Goal: Task Accomplishment & Management: Manage account settings

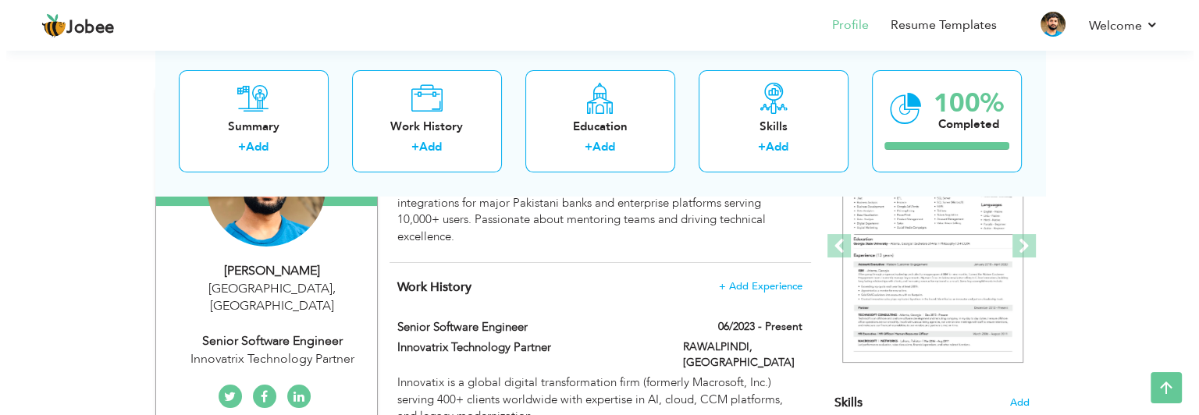
scroll to position [203, 0]
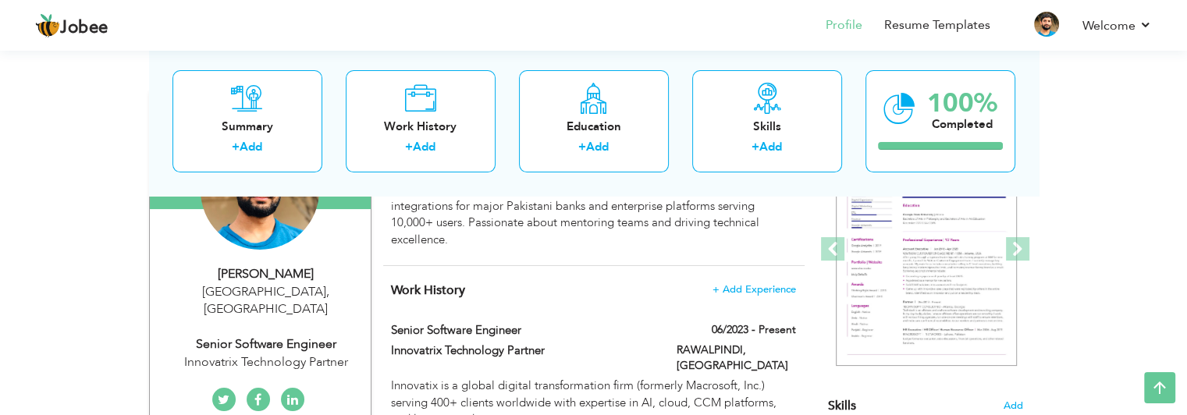
click at [340, 354] on div "Innovatrix Technology Partner" at bounding box center [266, 363] width 209 height 18
type input "Danyal"
type input "Afzal"
type input "+923026147473"
select select "number:166"
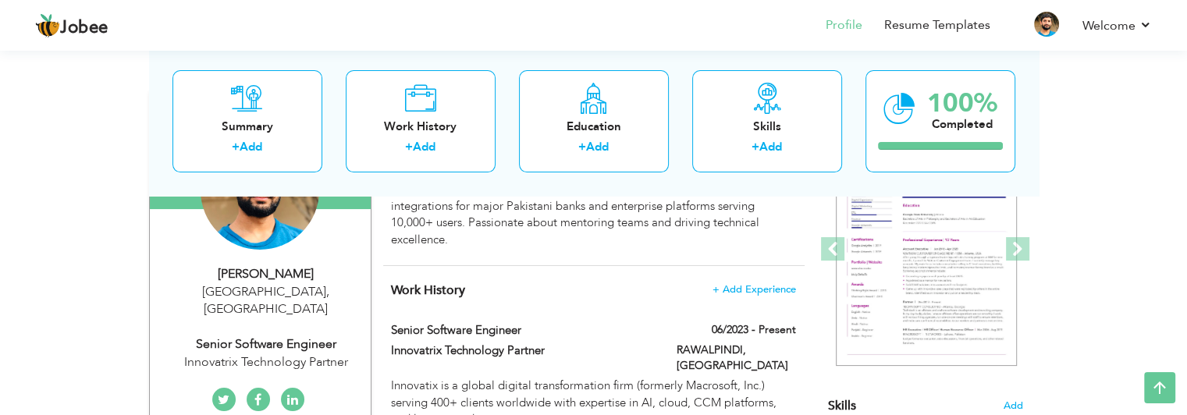
type input "[GEOGRAPHIC_DATA]"
select select "number:7"
type input "Innovatrix Technology Partner"
type input "Senior Software Engineer"
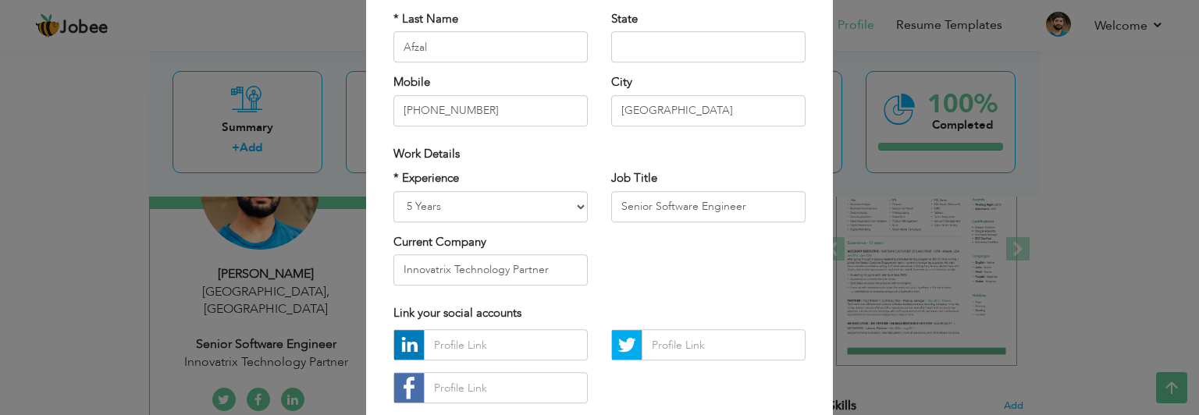
scroll to position [187, 0]
drag, startPoint x: 542, startPoint y: 271, endPoint x: 368, endPoint y: 287, distance: 174.8
click at [368, 287] on div "× Profile Contact Information * First Name Danyal * Last Name Afzal Mobile" at bounding box center [599, 182] width 467 height 653
paste input "ix Technology Partners"
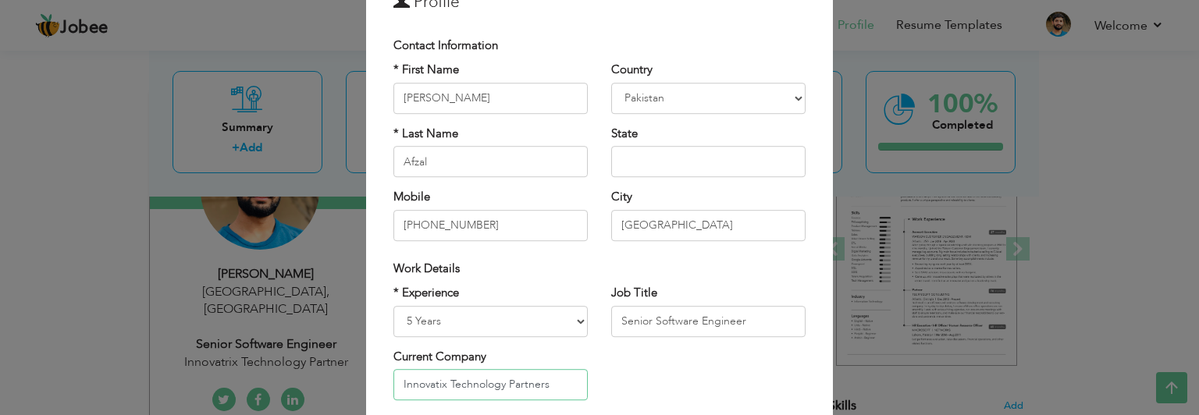
scroll to position [56, 0]
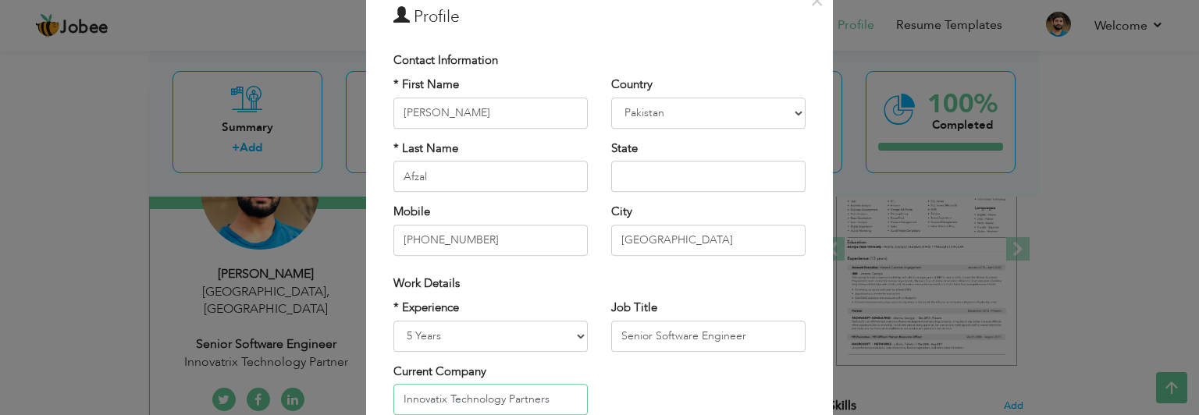
type input "Innovatix Technology Partners"
click at [765, 112] on select "Afghanistan Albania Algeria American Samoa Andorra Angola Anguilla Antarctica A…" at bounding box center [708, 113] width 194 height 31
select select "number:230"
click at [611, 98] on select "Afghanistan Albania Algeria American Samoa Andorra Angola Anguilla Antarctica A…" at bounding box center [708, 113] width 194 height 31
click at [685, 247] on input "Punjab" at bounding box center [708, 240] width 194 height 31
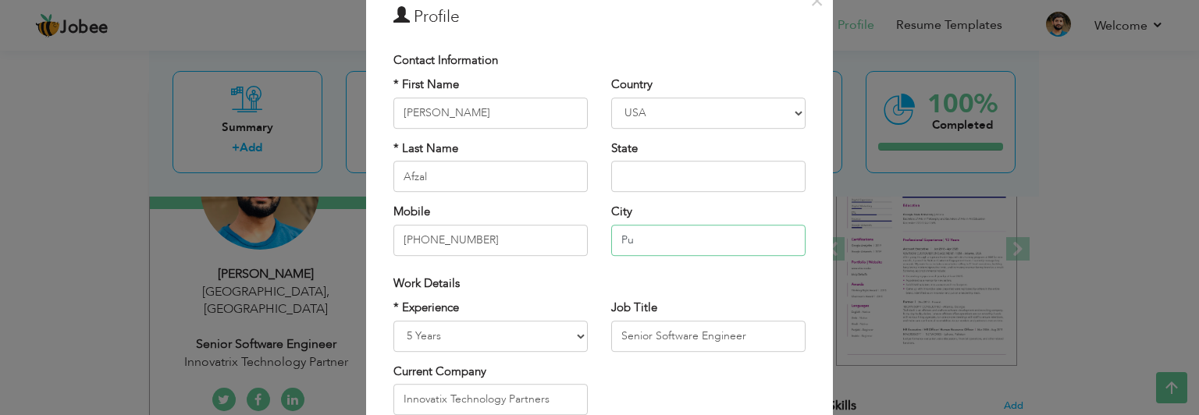
type input "P"
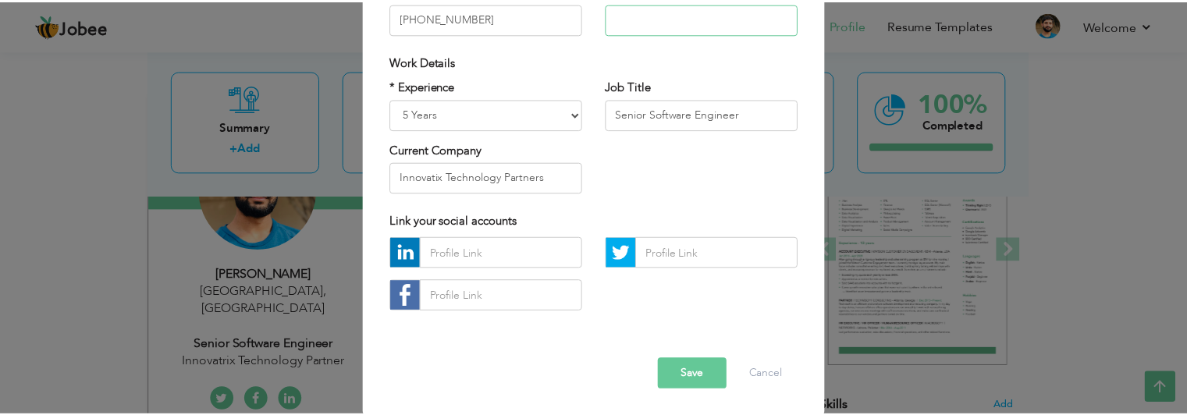
scroll to position [280, 0]
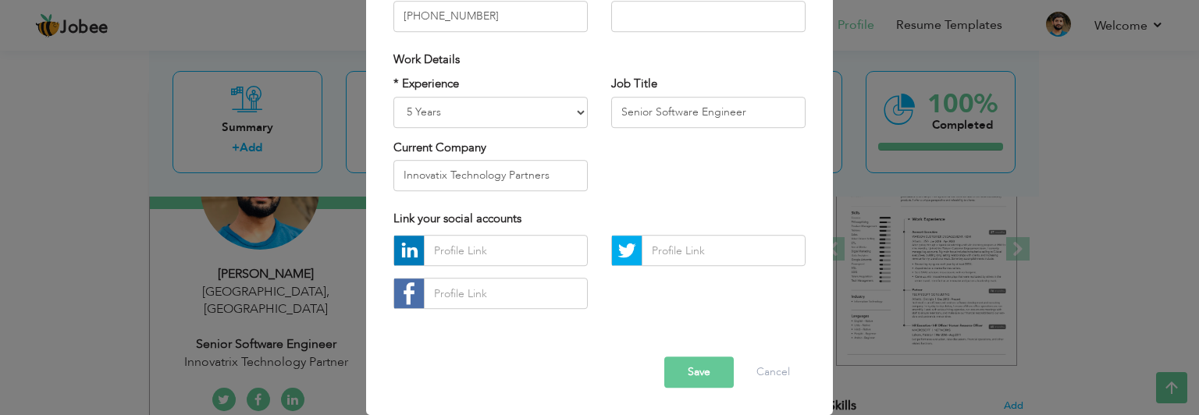
click at [684, 369] on button "Save" at bounding box center [698, 373] width 69 height 31
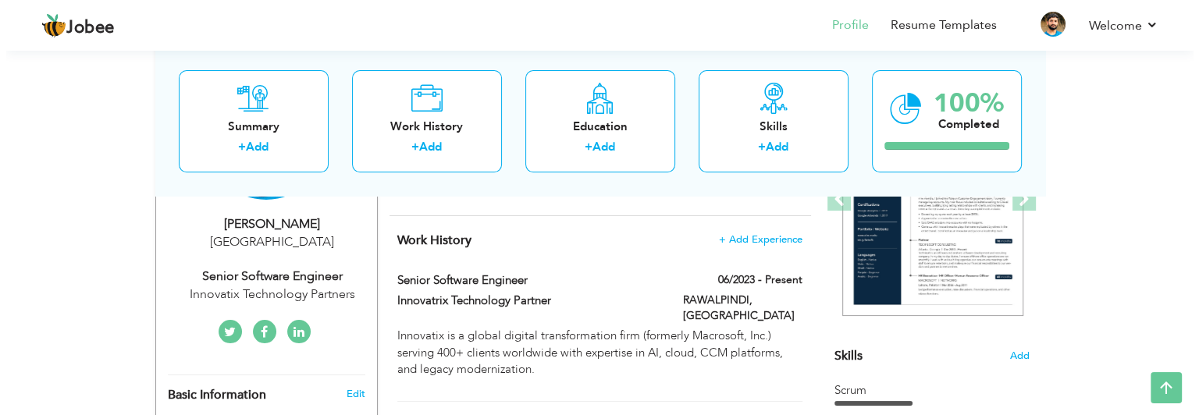
scroll to position [255, 0]
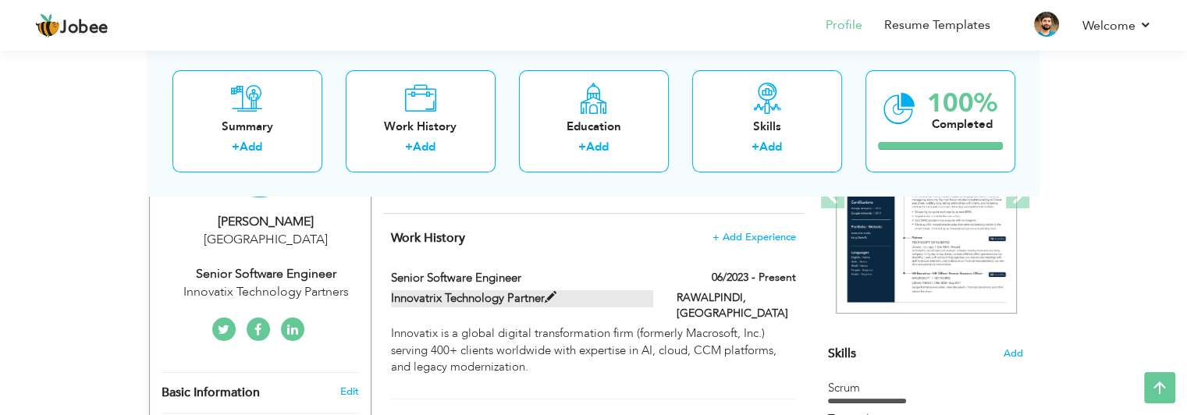
click at [553, 294] on span at bounding box center [551, 298] width 12 height 12
type input "Senior Software Engineer"
type input "Innovatrix Technology Partner"
type input "06/2023"
type input "Pakistan"
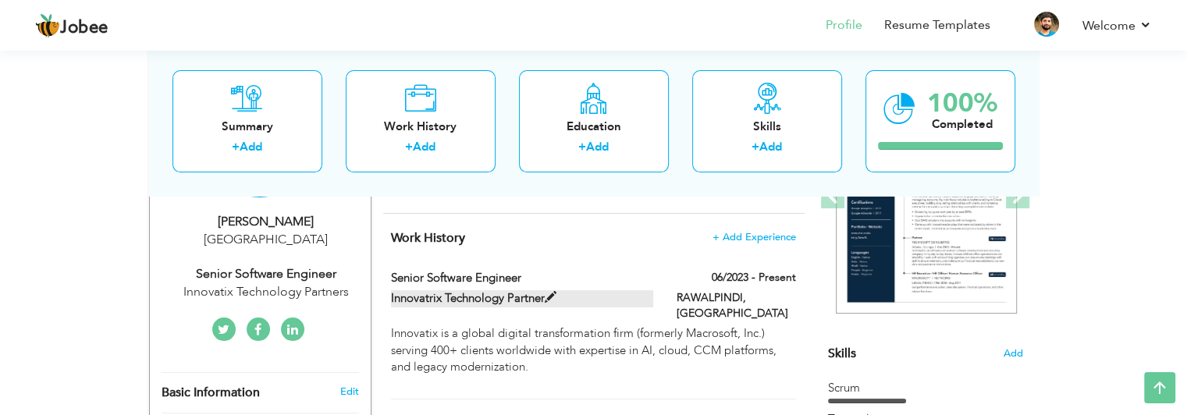
type input "RAWALPINDI"
checkbox input "true"
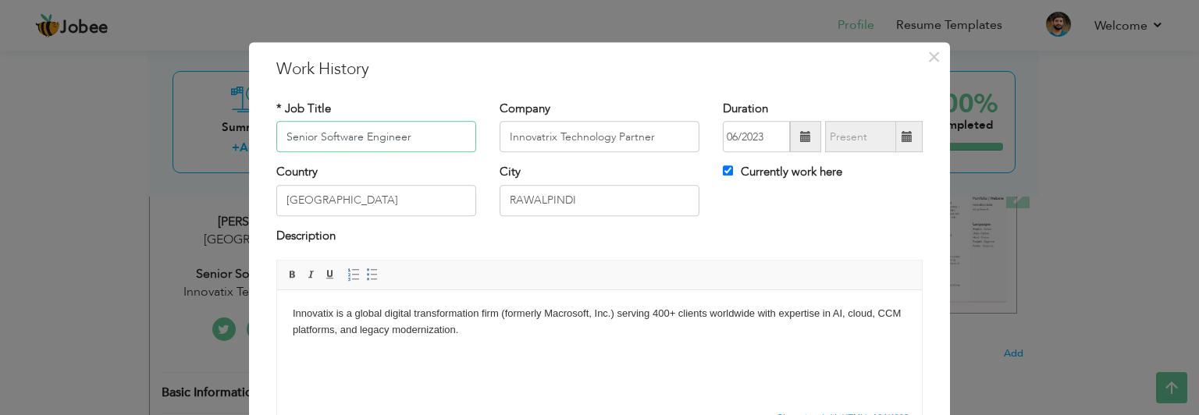
click at [417, 136] on input "Senior Software Engineer" at bounding box center [376, 137] width 200 height 31
drag, startPoint x: 656, startPoint y: 139, endPoint x: 491, endPoint y: 144, distance: 165.6
click at [491, 144] on div "Company Innovatrix Technology Partner" at bounding box center [599, 132] width 223 height 63
paste input "ix Technology Partners"
type input "Innovatix Technology Partners"
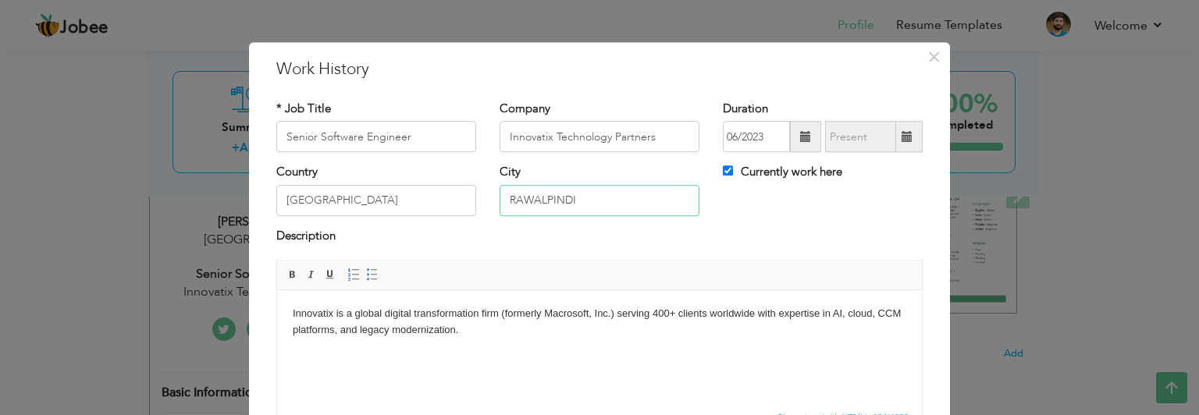
drag, startPoint x: 583, startPoint y: 206, endPoint x: 465, endPoint y: 197, distance: 118.2
click at [465, 197] on div "Country Pakistan City RAWALPINDI Currently work here" at bounding box center [600, 196] width 670 height 63
drag, startPoint x: 341, startPoint y: 209, endPoint x: 201, endPoint y: 185, distance: 141.8
click at [201, 185] on div "× Work History * Job Title Senior Software Engineer Company Innovatix Technolog…" at bounding box center [599, 207] width 1199 height 415
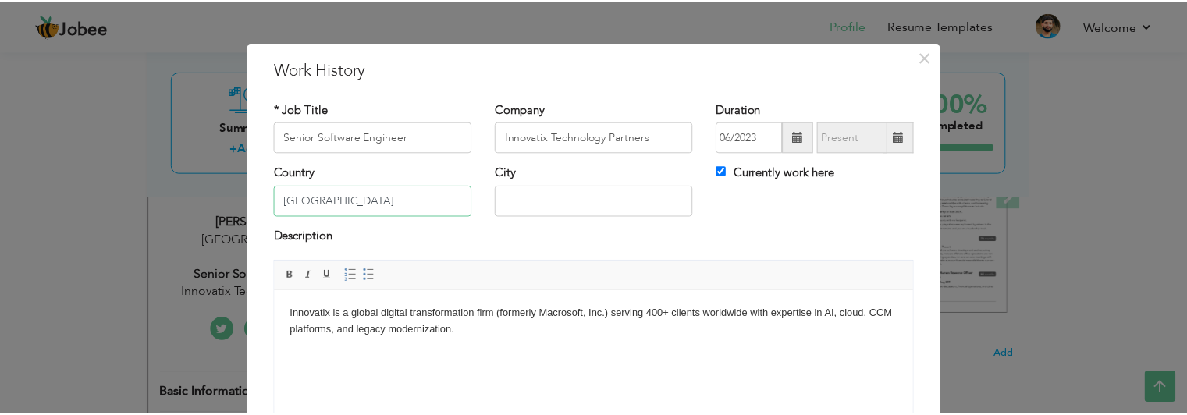
scroll to position [137, 0]
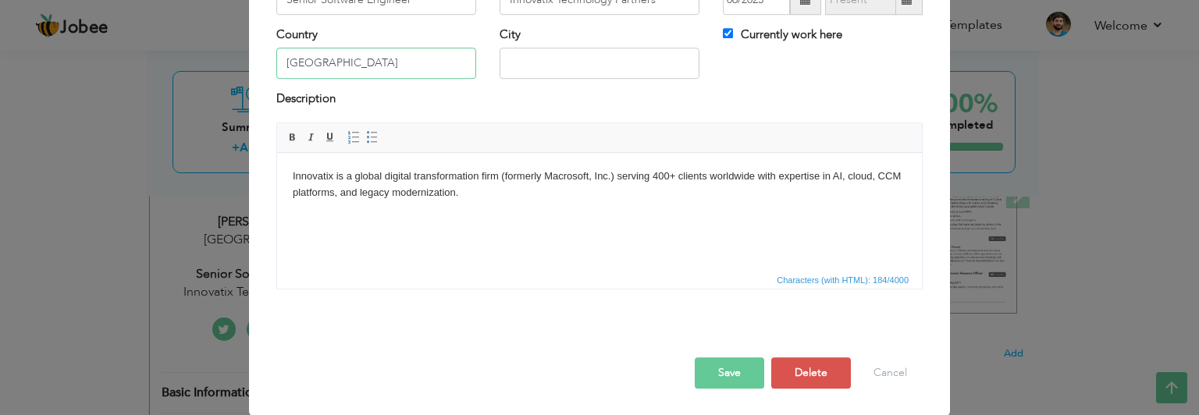
type input "USA"
click at [735, 371] on button "Save" at bounding box center [729, 373] width 69 height 31
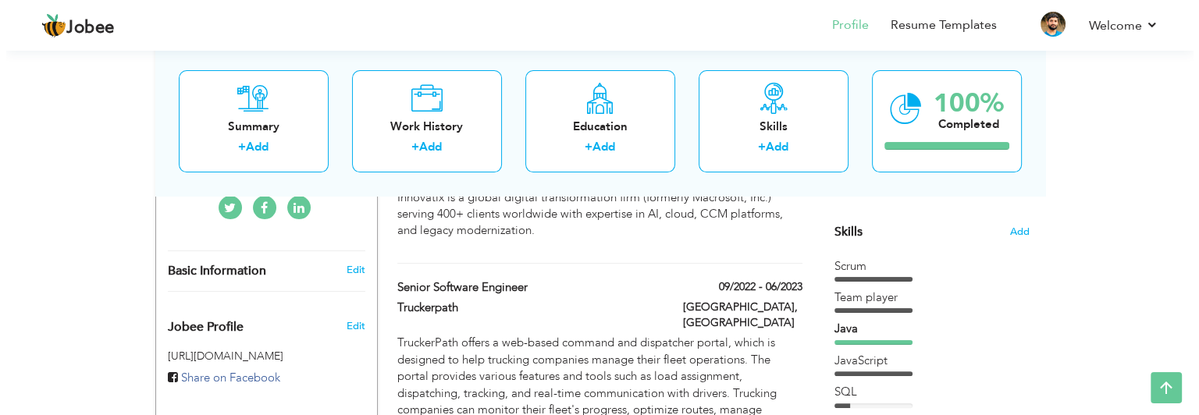
scroll to position [378, 0]
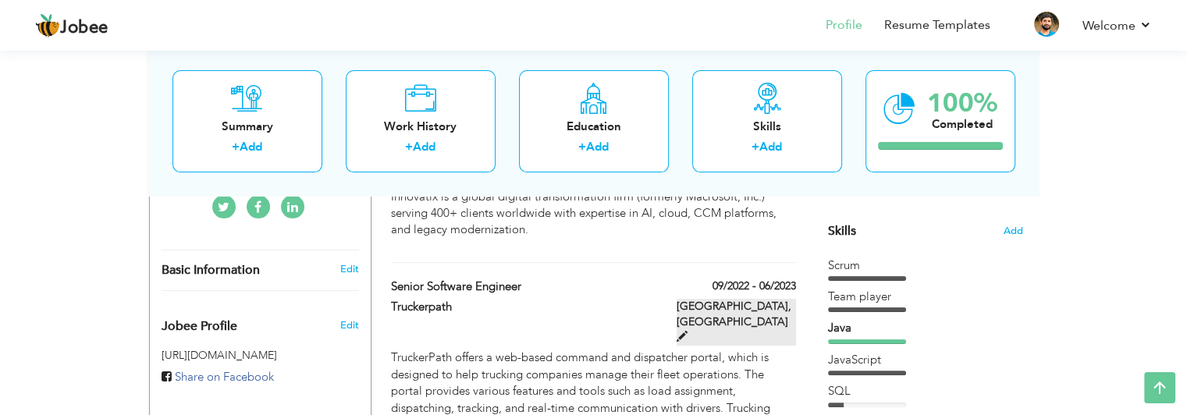
click at [688, 331] on span at bounding box center [682, 336] width 11 height 11
type input "Truckerpath"
type input "09/2022"
type input "06/2023"
type input "Pakistan"
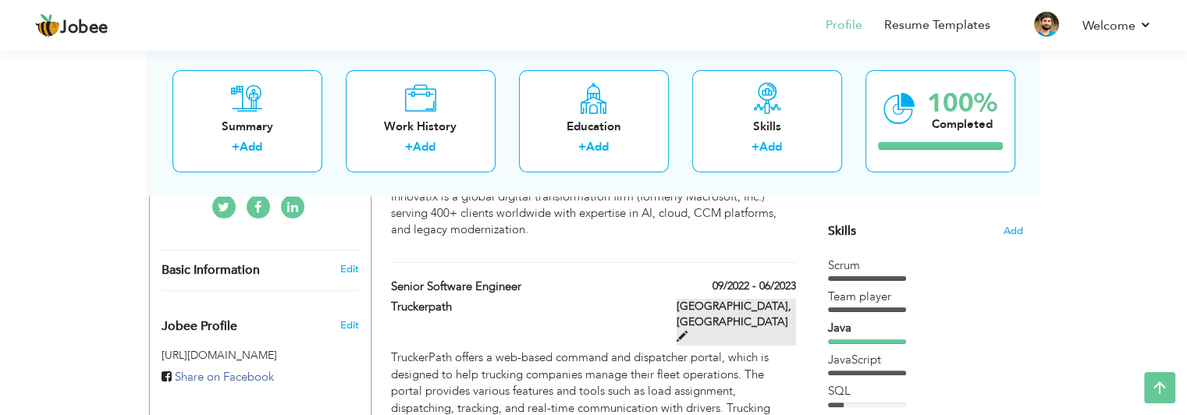
type input "Lahore"
checkbox input "false"
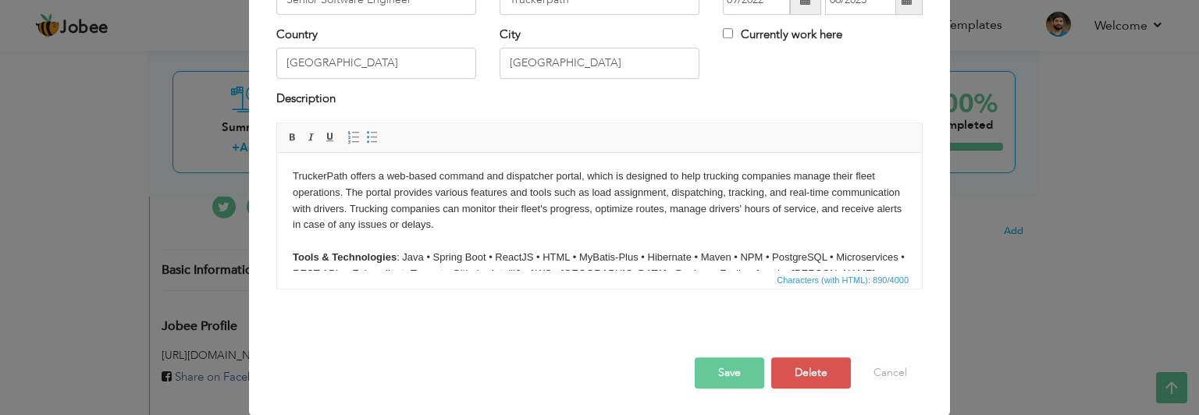
scroll to position [0, 0]
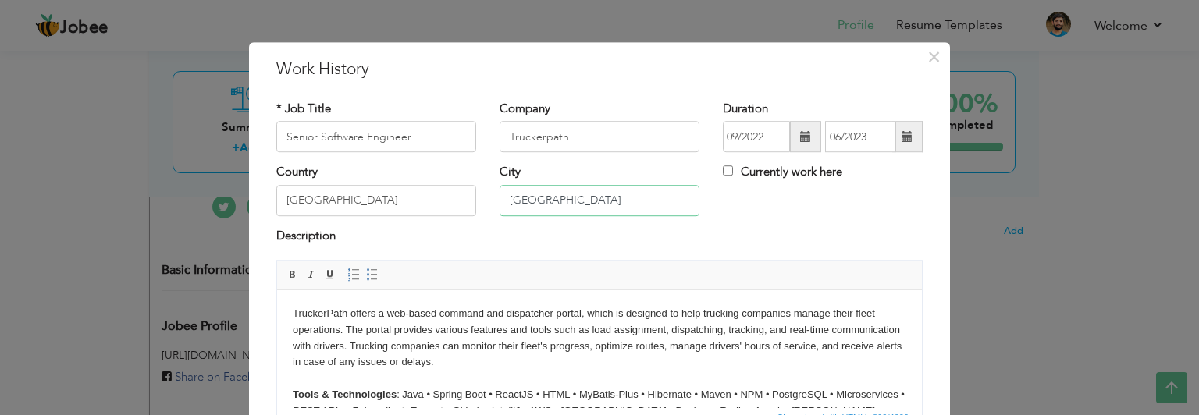
drag, startPoint x: 564, startPoint y: 207, endPoint x: 478, endPoint y: 202, distance: 86.8
click at [478, 202] on div "Country Pakistan City Lahore Currently work here" at bounding box center [600, 196] width 670 height 63
drag, startPoint x: 358, startPoint y: 197, endPoint x: 253, endPoint y: 187, distance: 105.8
click at [253, 187] on div "× Work History * Job Title Senior Software Engineer Company Truckerpath Duratio…" at bounding box center [599, 297] width 701 height 511
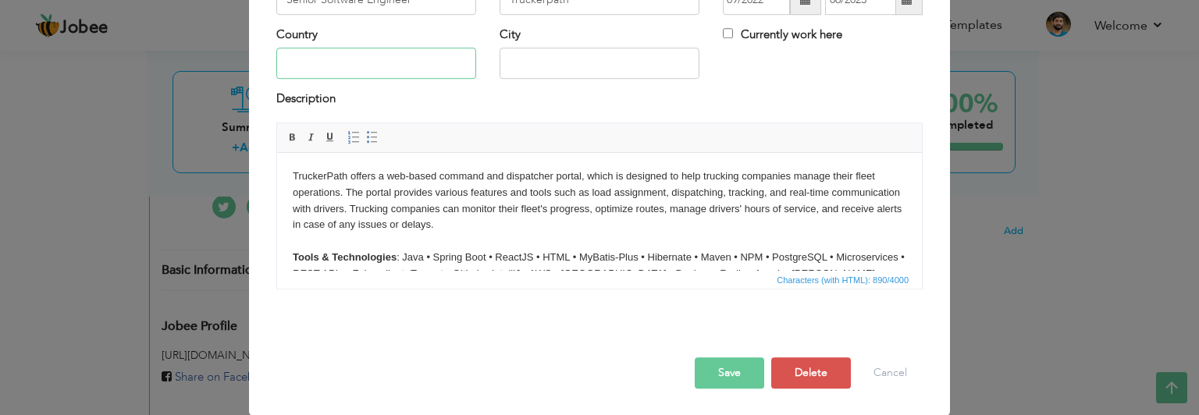
scroll to position [27, 0]
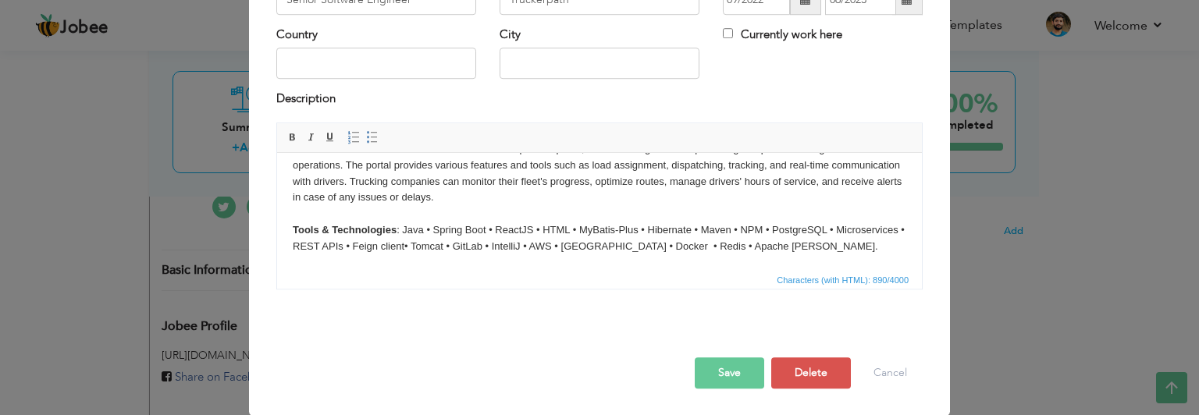
click at [717, 372] on button "Save" at bounding box center [729, 373] width 69 height 31
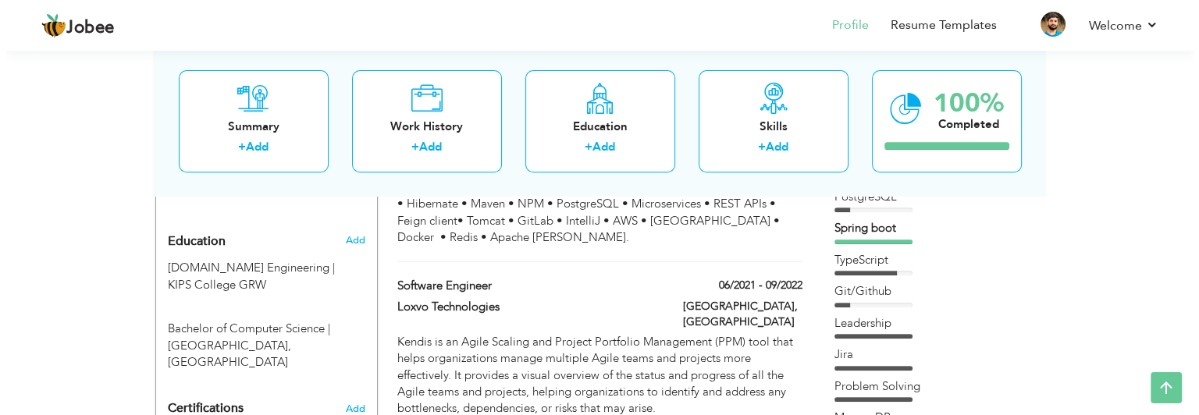
scroll to position [636, 0]
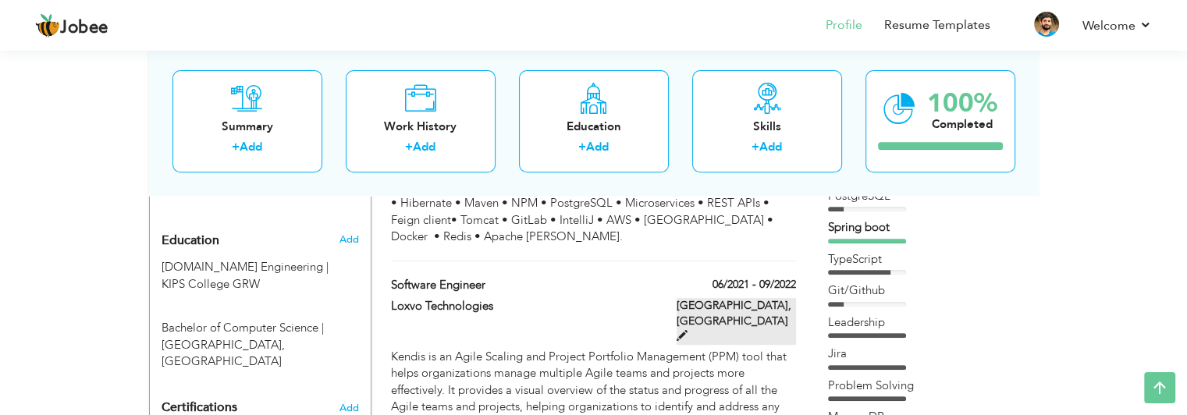
click at [688, 330] on span at bounding box center [682, 335] width 11 height 11
type input "Software Engineer"
type input "Loxvo Technologies"
type input "06/2021"
type input "09/2022"
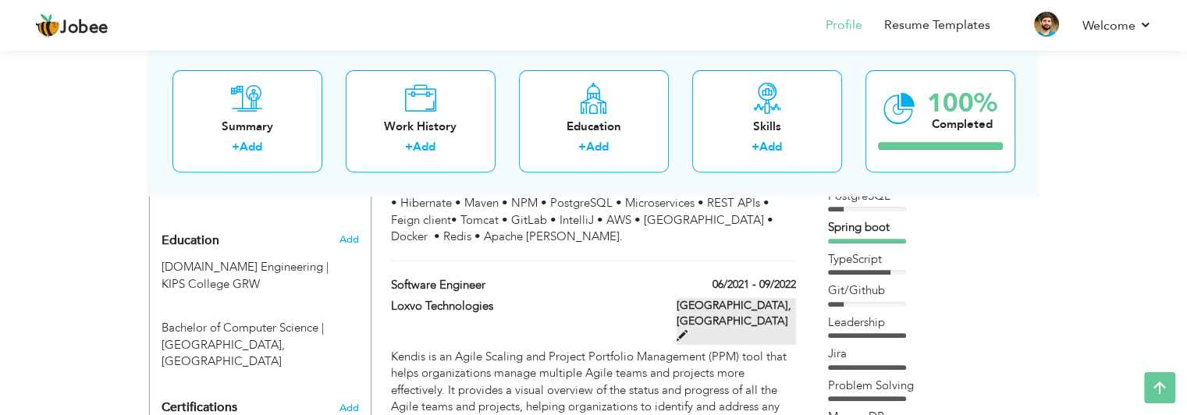
type input "Pakistan"
type input "Lahore"
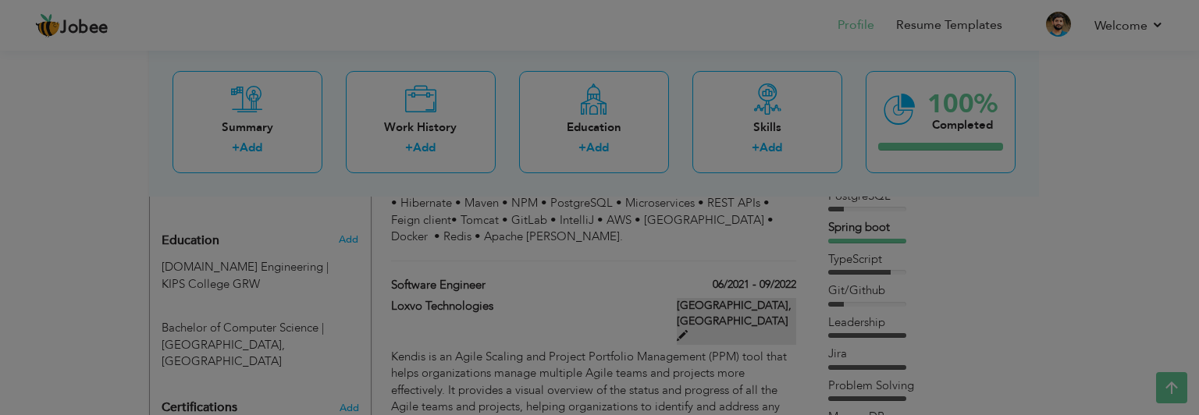
scroll to position [0, 0]
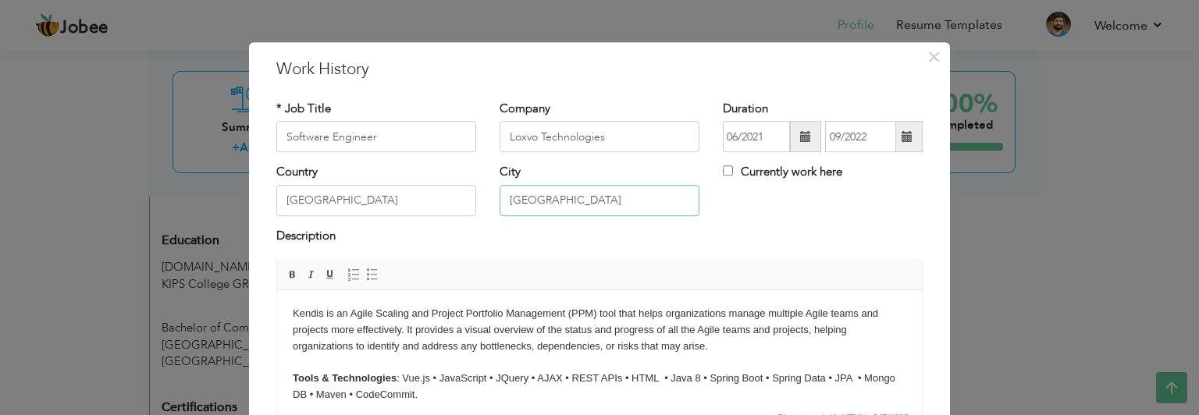
drag, startPoint x: 554, startPoint y: 201, endPoint x: 475, endPoint y: 194, distance: 79.9
click at [475, 194] on div "Country Pakistan City Lahore Currently work here" at bounding box center [600, 196] width 670 height 63
drag, startPoint x: 386, startPoint y: 196, endPoint x: 217, endPoint y: 194, distance: 168.6
click at [217, 194] on div "× Work History * Job Title Software Engineer Company Loxvo Technologies" at bounding box center [599, 207] width 1199 height 415
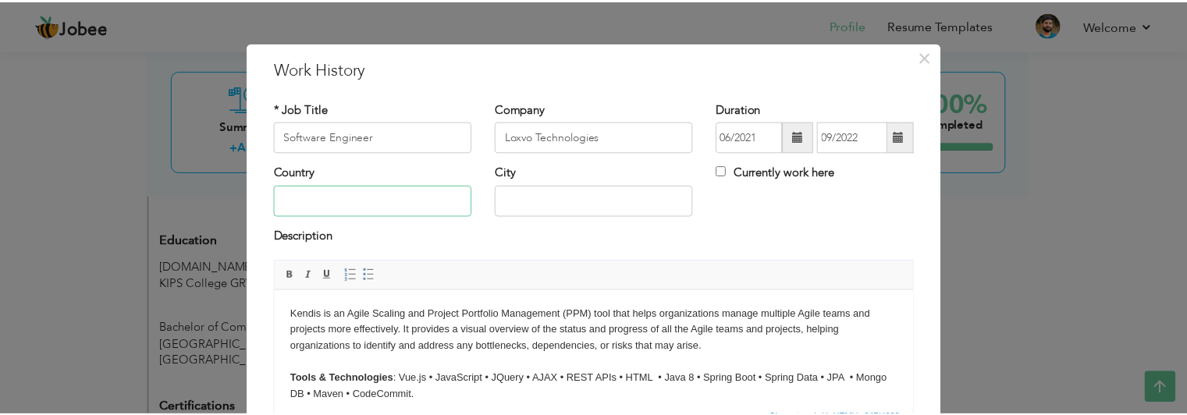
scroll to position [137, 0]
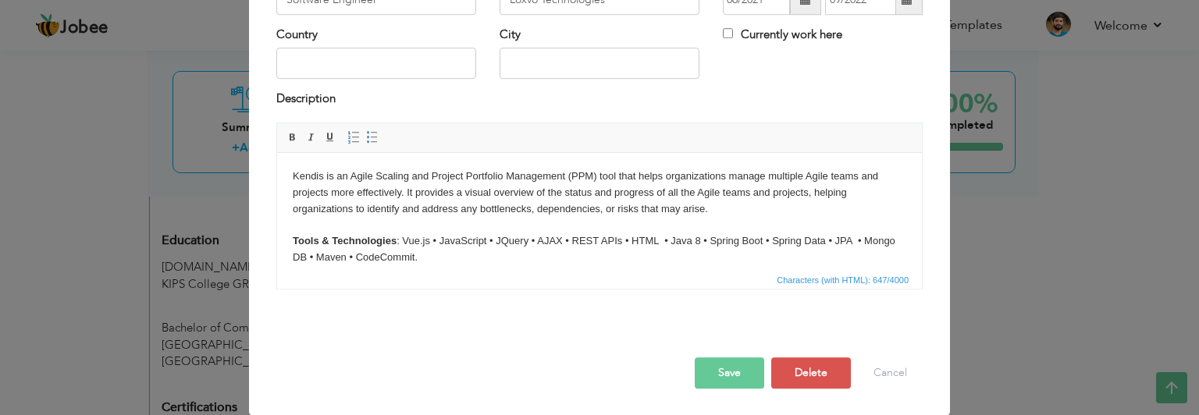
click at [735, 366] on button "Save" at bounding box center [729, 373] width 69 height 31
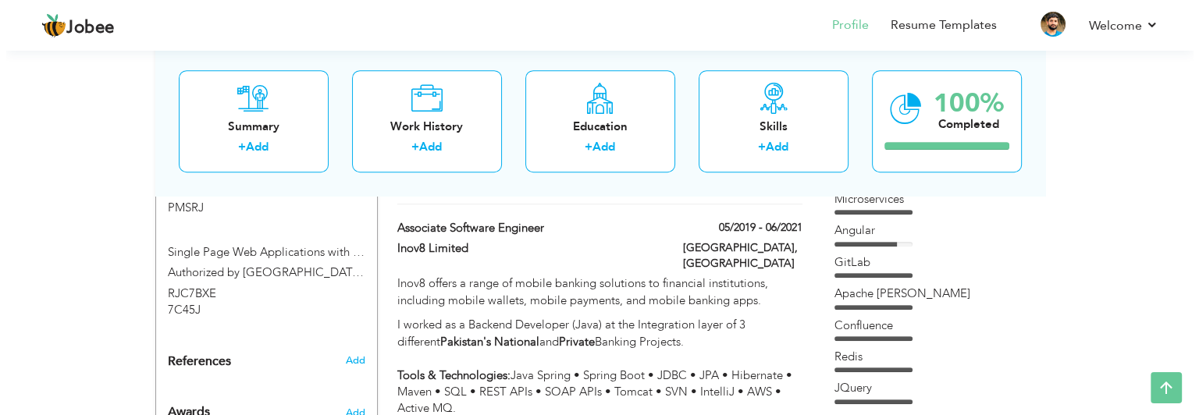
scroll to position [918, 0]
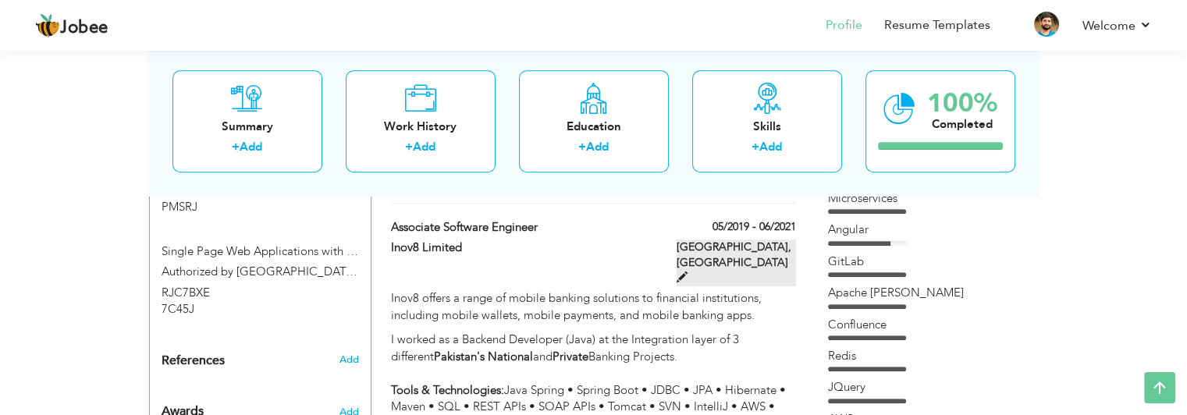
click at [688, 272] on span at bounding box center [682, 277] width 11 height 11
type input "Associate Software Engineer"
type input "Inov8 Limited"
type input "05/2019"
type input "06/2021"
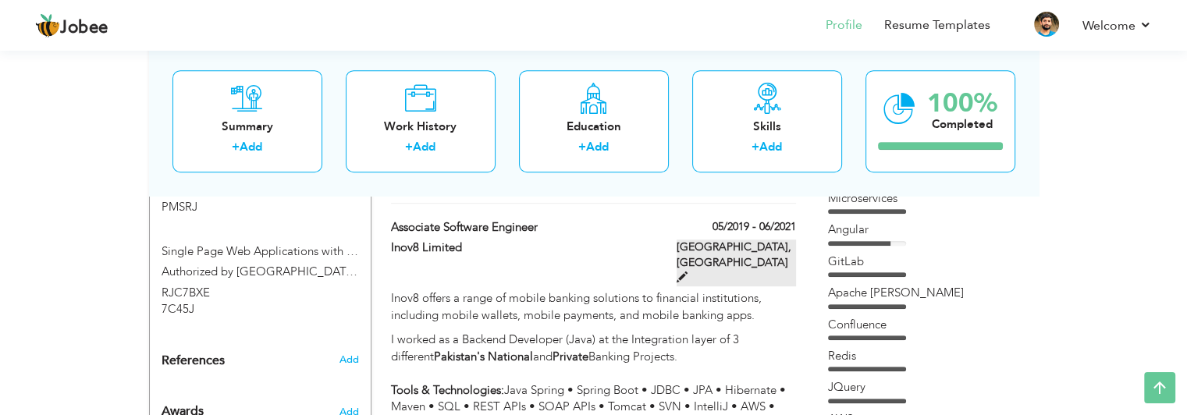
type input "Pakistan"
type input "Lahore"
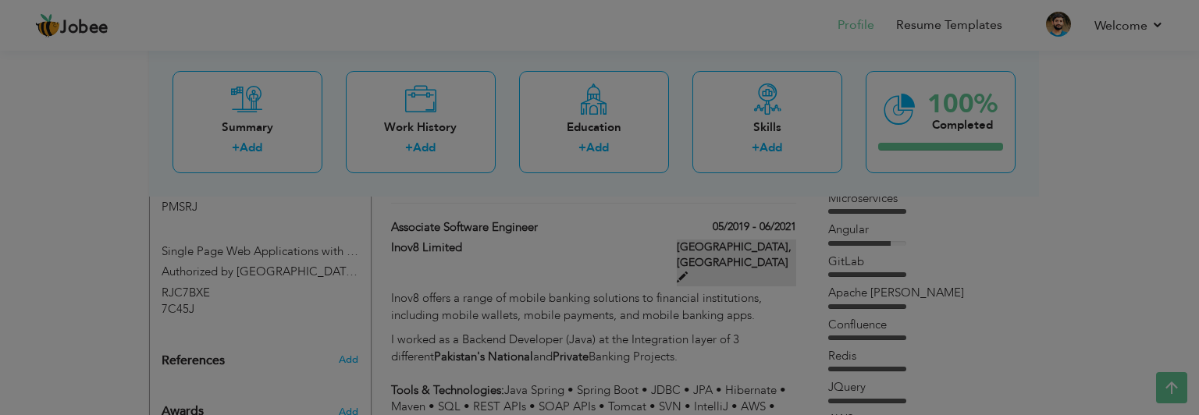
scroll to position [0, 0]
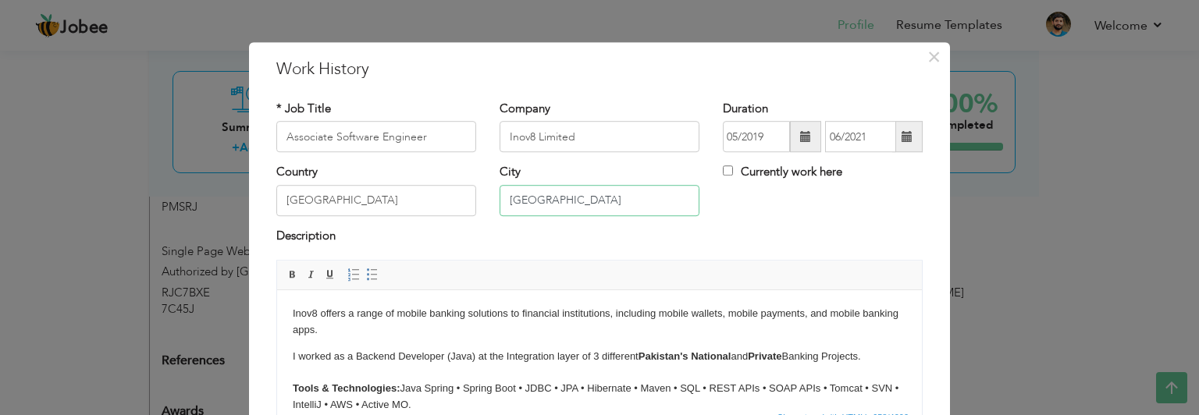
drag, startPoint x: 571, startPoint y: 202, endPoint x: 453, endPoint y: 198, distance: 117.9
click at [453, 198] on div "Country Pakistan City Lahore Currently work here" at bounding box center [600, 196] width 670 height 63
drag, startPoint x: 349, startPoint y: 198, endPoint x: 191, endPoint y: 205, distance: 157.8
click at [191, 205] on div "× Work History * Job Title Associate Software Engineer Company Inov8 Limited Du…" at bounding box center [599, 207] width 1199 height 415
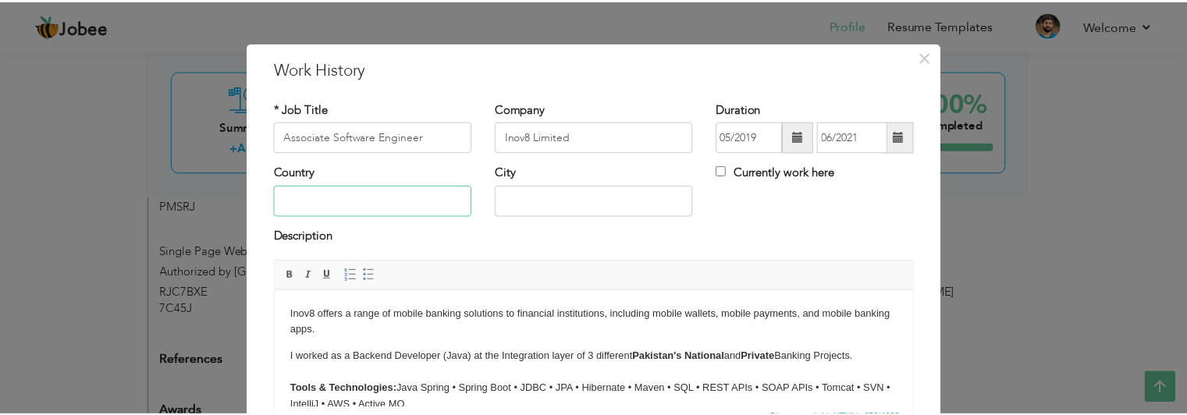
scroll to position [137, 0]
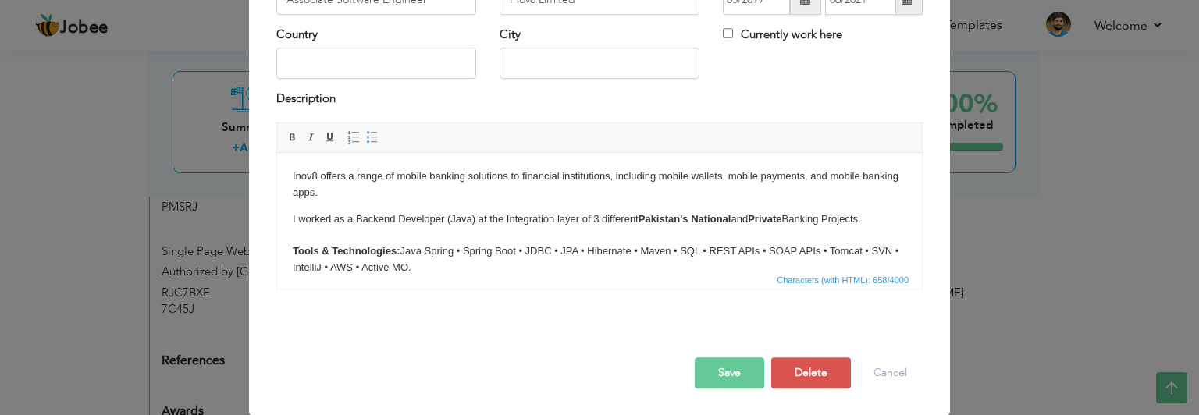
click at [734, 366] on button "Save" at bounding box center [729, 373] width 69 height 31
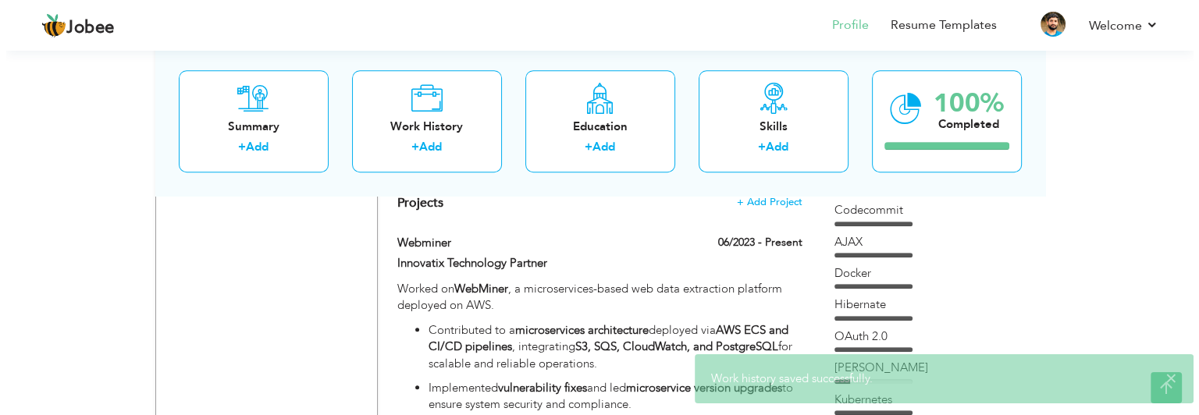
scroll to position [1158, 0]
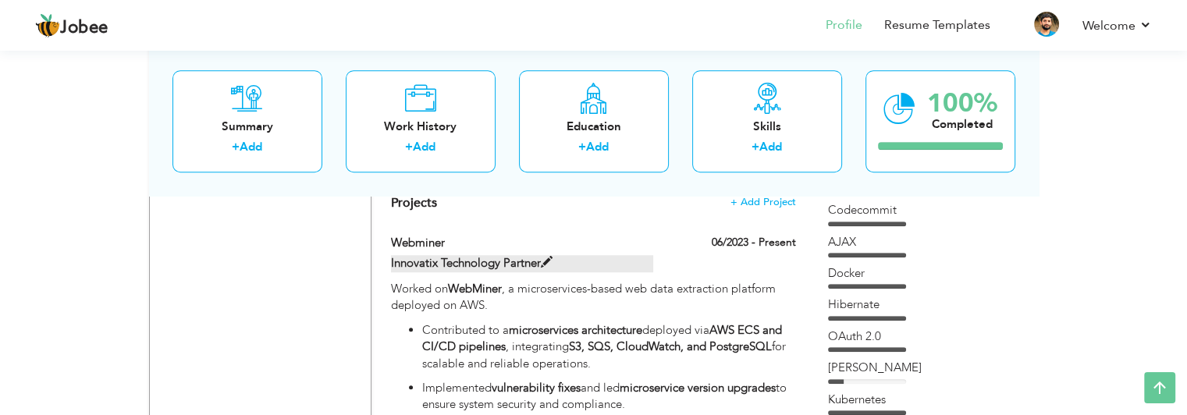
click at [542, 262] on span at bounding box center [547, 263] width 12 height 12
type input "Webminer"
type input "Innovatix Technology Partner"
type input "06/2023"
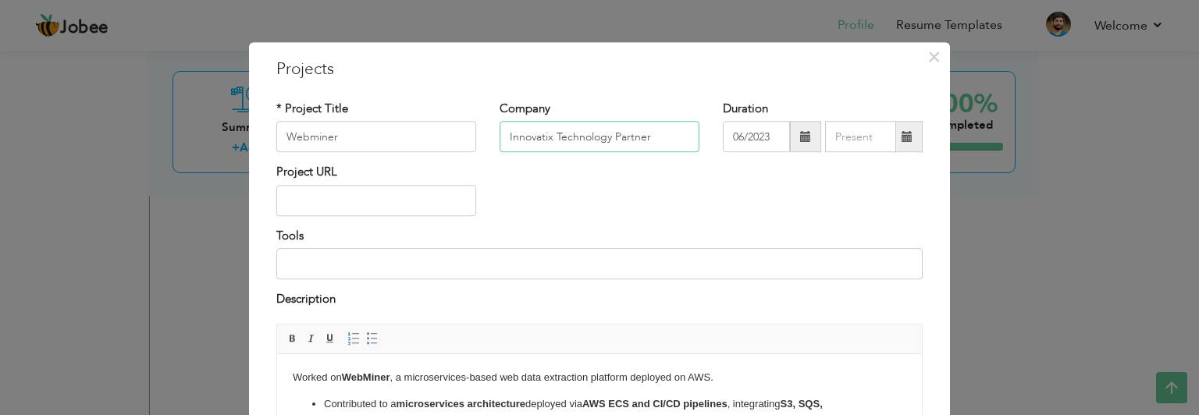
drag, startPoint x: 656, startPoint y: 134, endPoint x: 494, endPoint y: 131, distance: 161.6
click at [500, 131] on input "Innovatix Technology Partner" at bounding box center [600, 137] width 200 height 31
paste input "s"
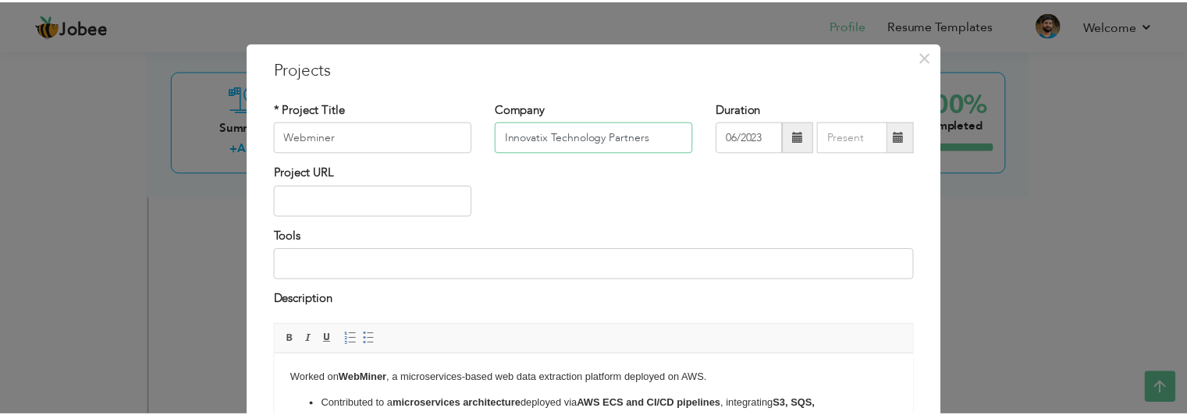
scroll to position [201, 0]
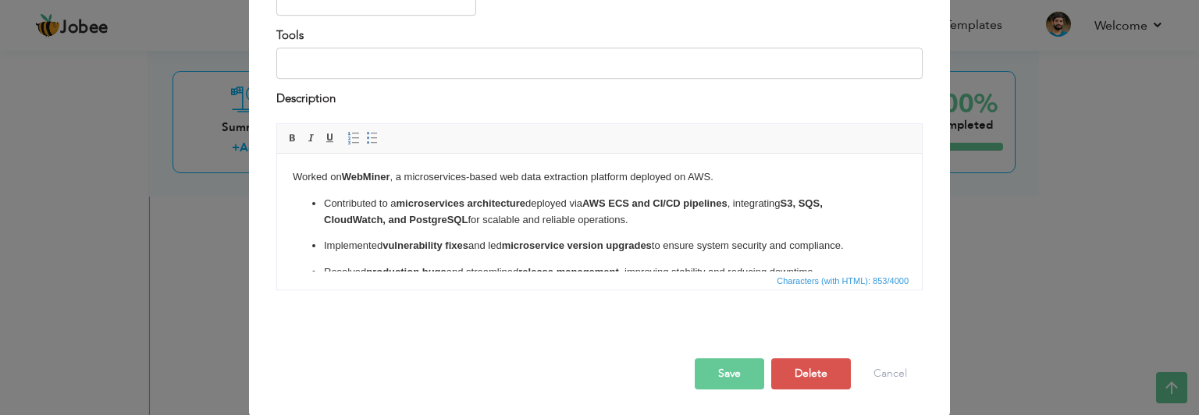
type input "Innovatix Technology Partners"
click at [735, 372] on button "Save" at bounding box center [729, 373] width 69 height 31
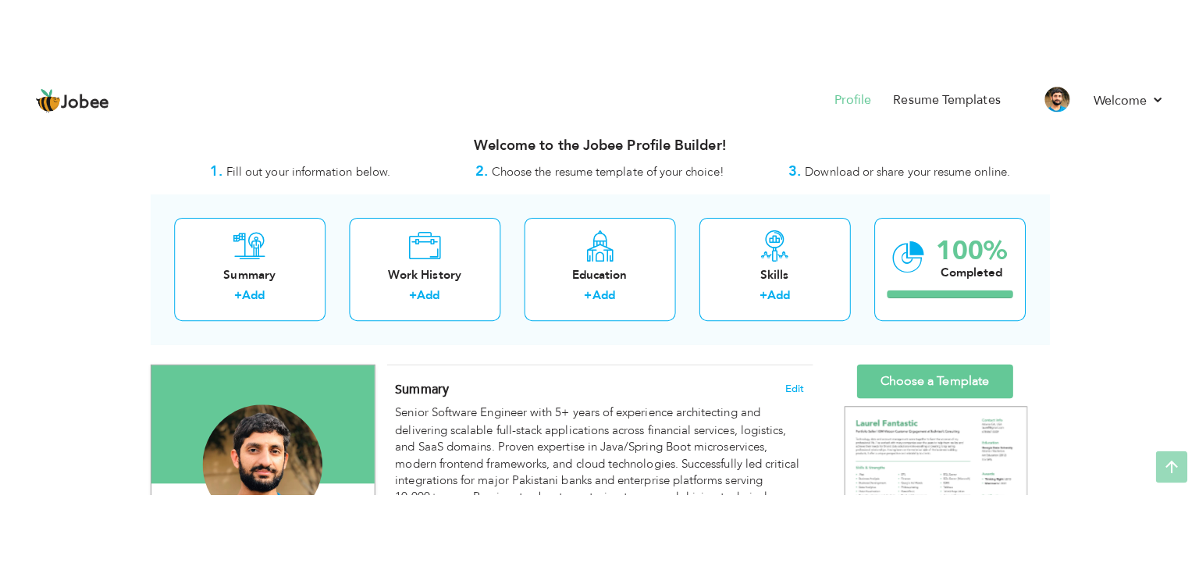
scroll to position [0, 0]
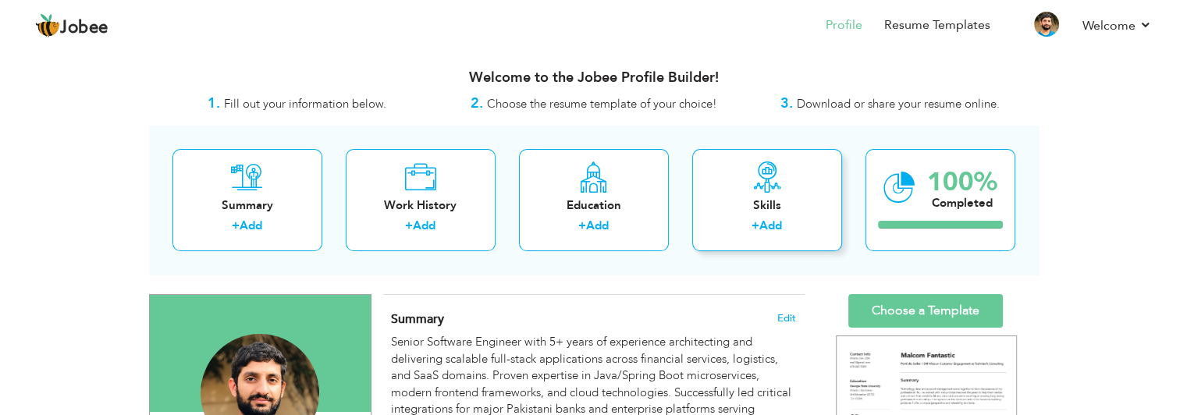
click at [785, 225] on div "+ Add" at bounding box center [767, 228] width 125 height 20
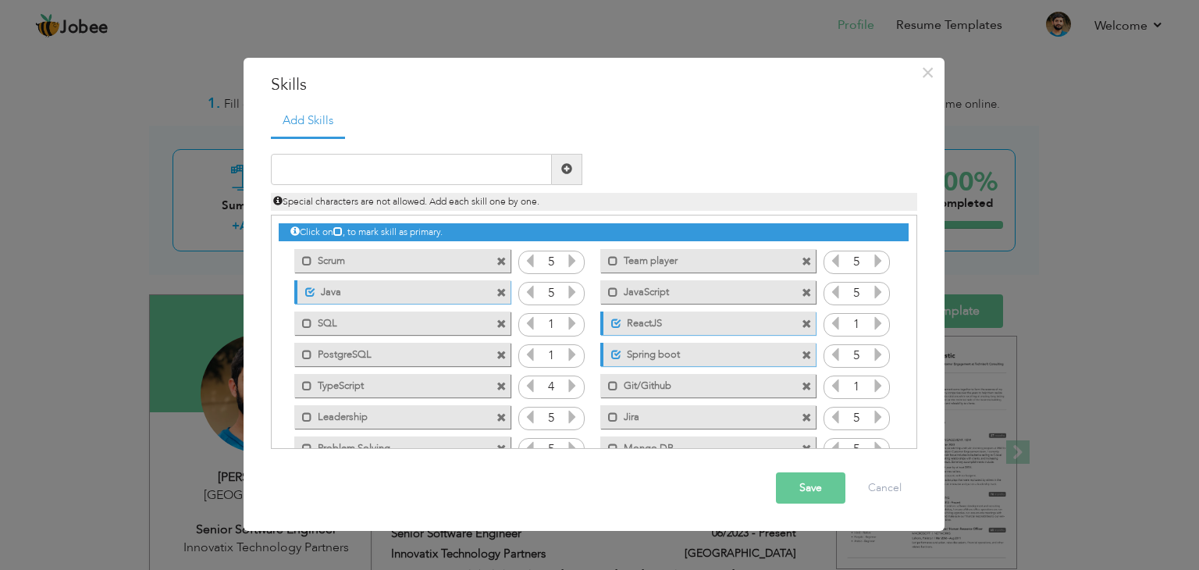
click at [570, 168] on span at bounding box center [566, 168] width 11 height 11
click at [443, 176] on input "text" at bounding box center [411, 169] width 281 height 31
type input "a"
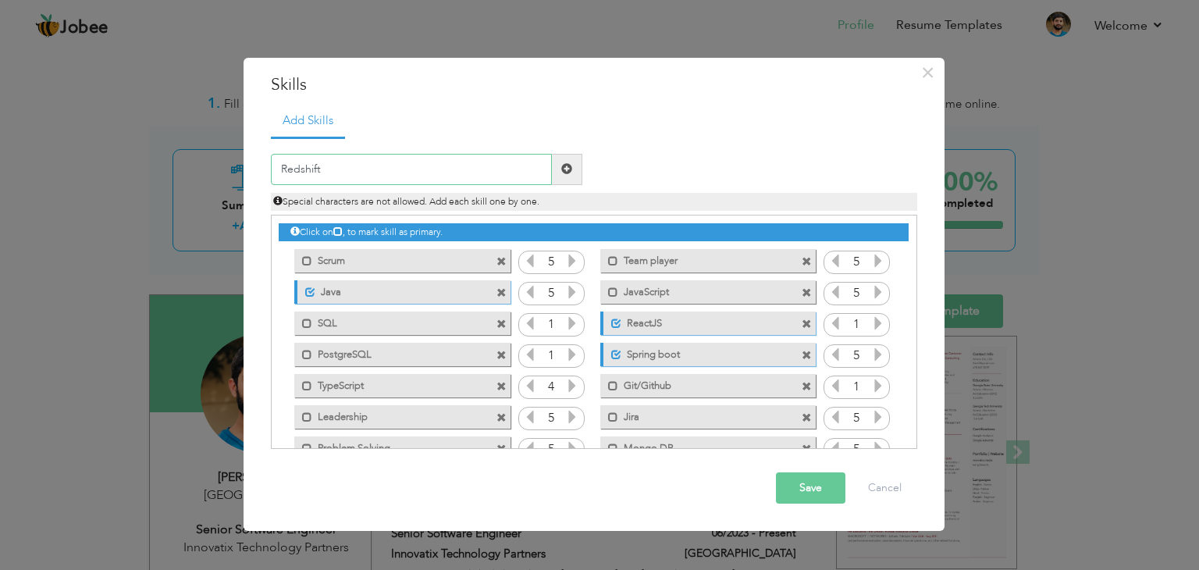
type input "Redshift"
click at [563, 175] on span at bounding box center [567, 169] width 30 height 31
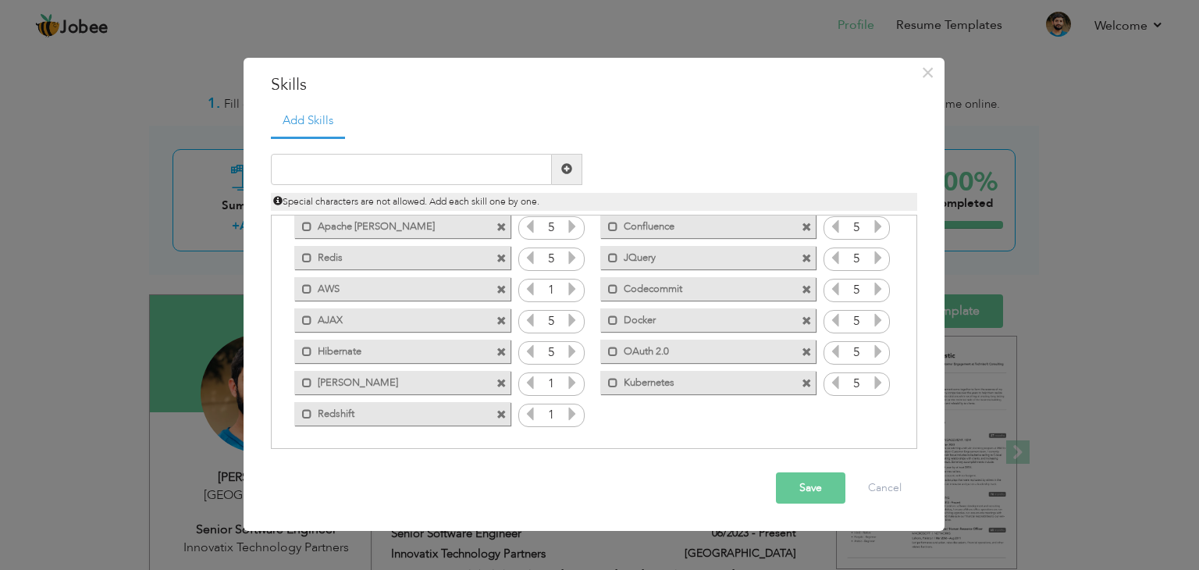
click at [503, 411] on span at bounding box center [501, 415] width 10 height 10
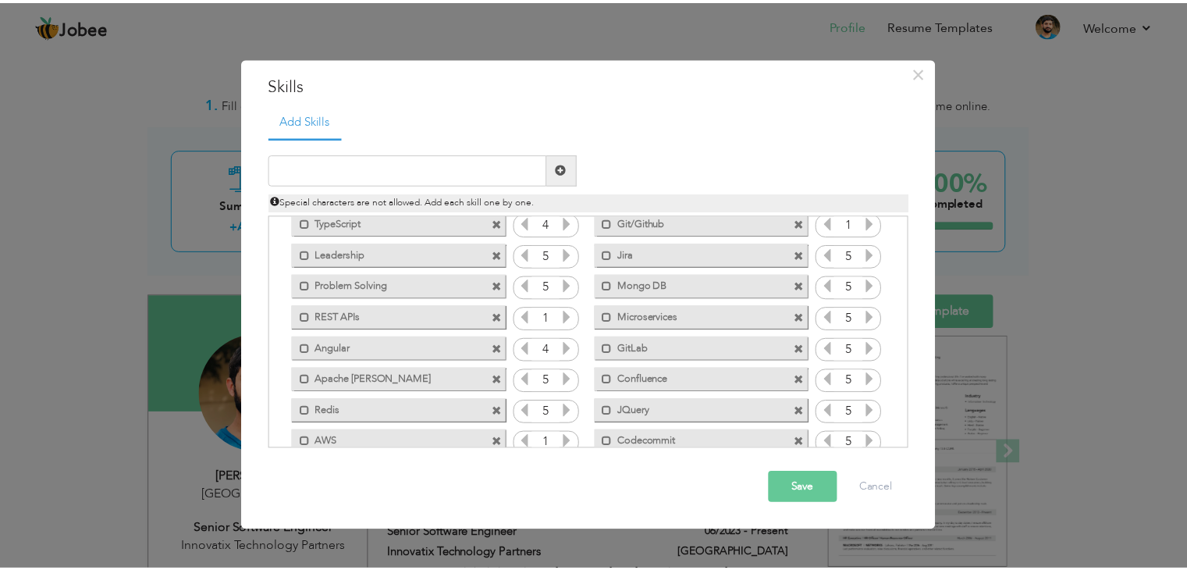
scroll to position [0, 0]
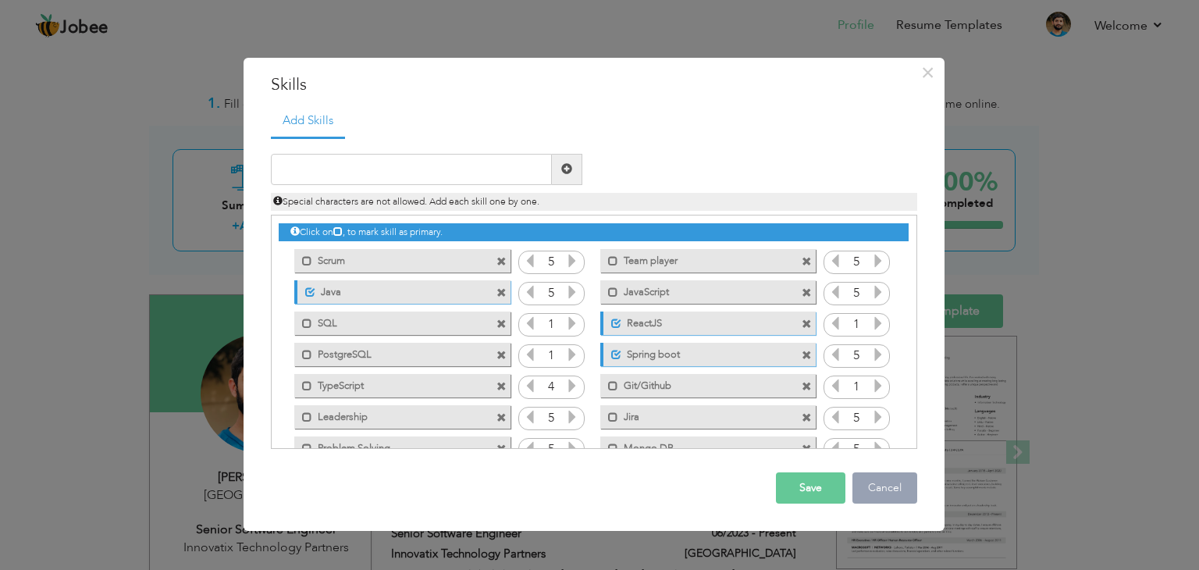
click at [888, 414] on button "Cancel" at bounding box center [884, 487] width 65 height 31
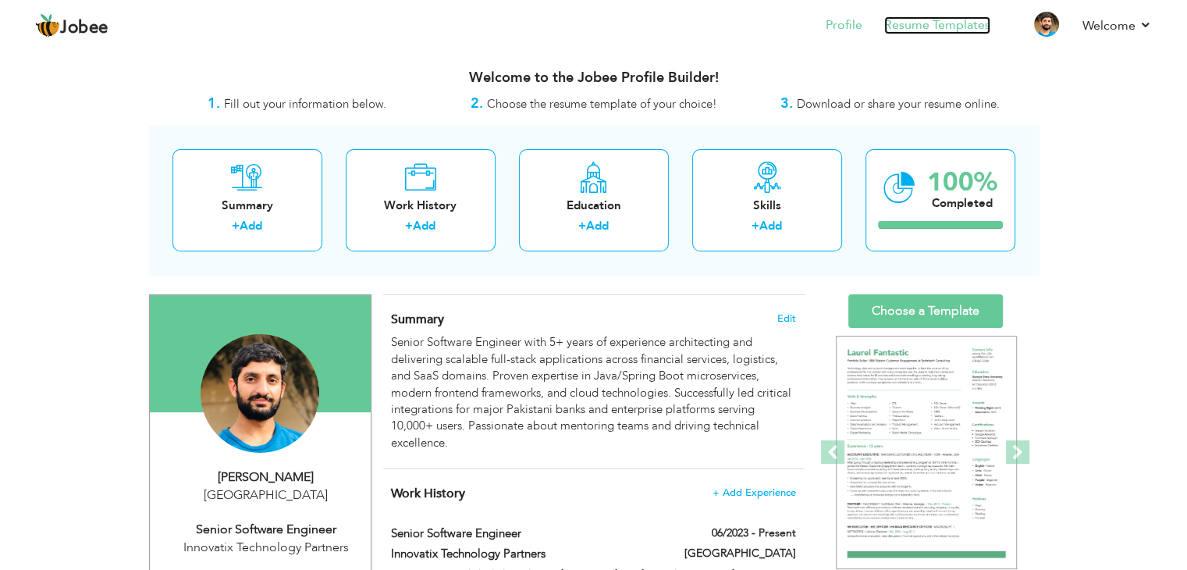
click at [911, 23] on link "Resume Templates" at bounding box center [937, 25] width 106 height 18
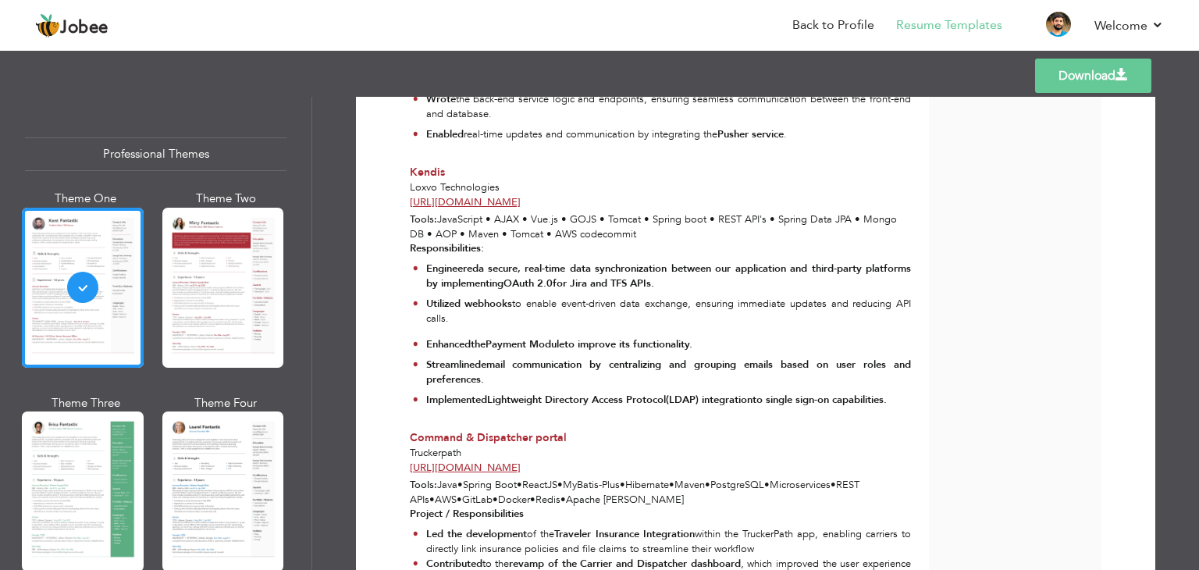
scroll to position [1791, 0]
click at [971, 27] on link "Resume Templates" at bounding box center [949, 25] width 106 height 18
click at [857, 25] on link "Back to Profile" at bounding box center [833, 25] width 82 height 18
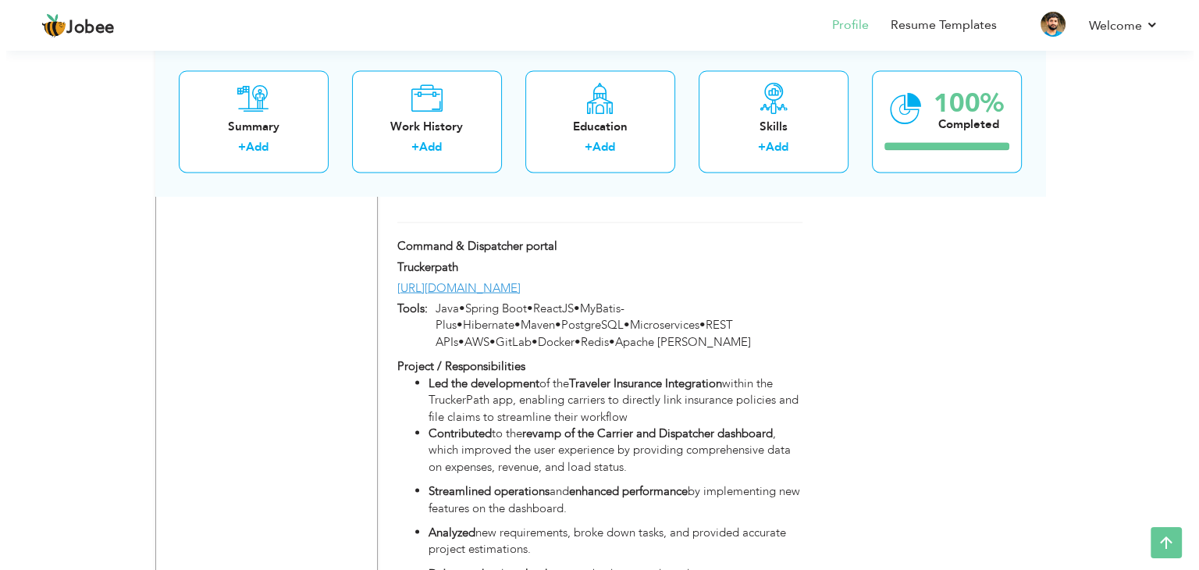
scroll to position [2705, 0]
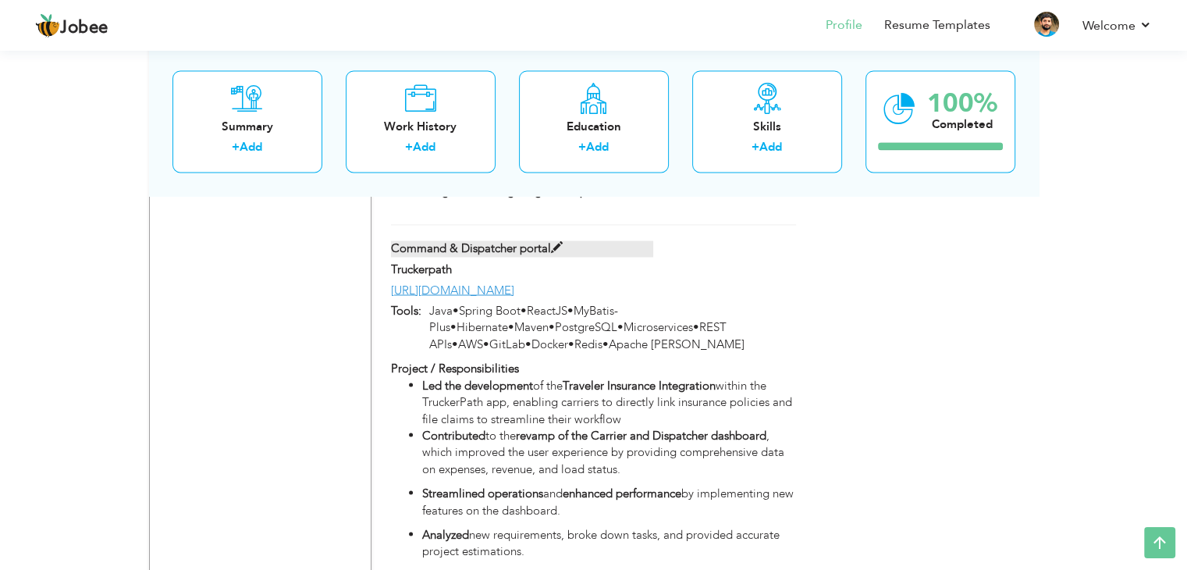
click at [555, 245] on span at bounding box center [557, 248] width 12 height 12
type input "Command & Dispatcher portal"
type input "Truckerpath"
type input "[URL][DOMAIN_NAME]"
type input "Java•Spring Boot•ReactJS•MyBatis-Plus•Hibernate•Maven•PostgreSQL•Microservices•…"
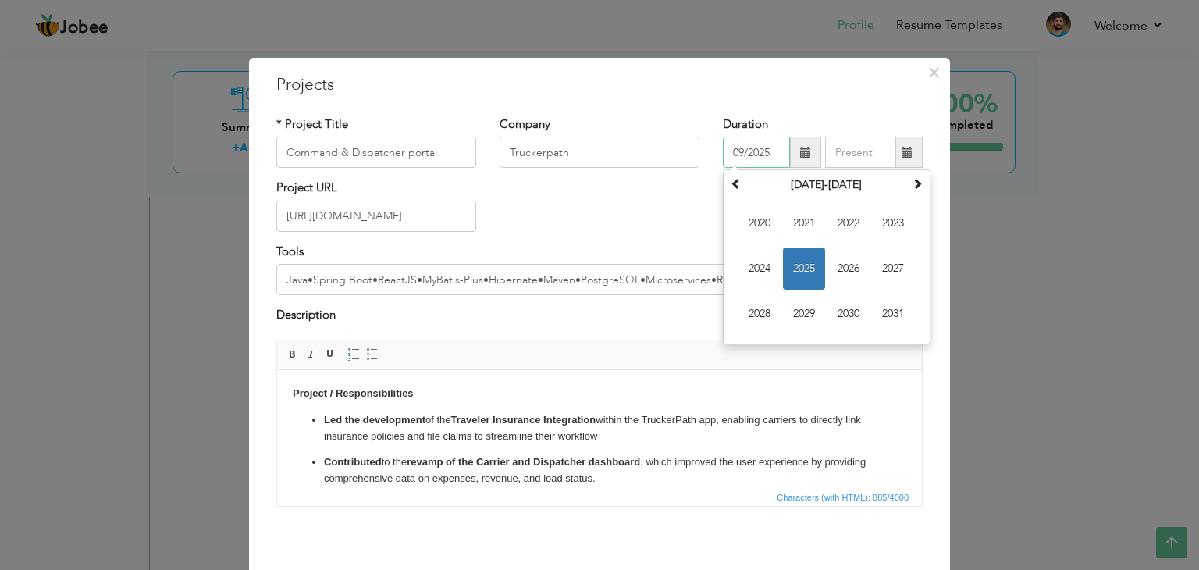
click at [757, 150] on input "09/2025" at bounding box center [756, 152] width 67 height 31
click at [844, 222] on span "2022" at bounding box center [848, 223] width 42 height 42
click at [756, 317] on span "Sep" at bounding box center [759, 314] width 42 height 42
type input "09/2022"
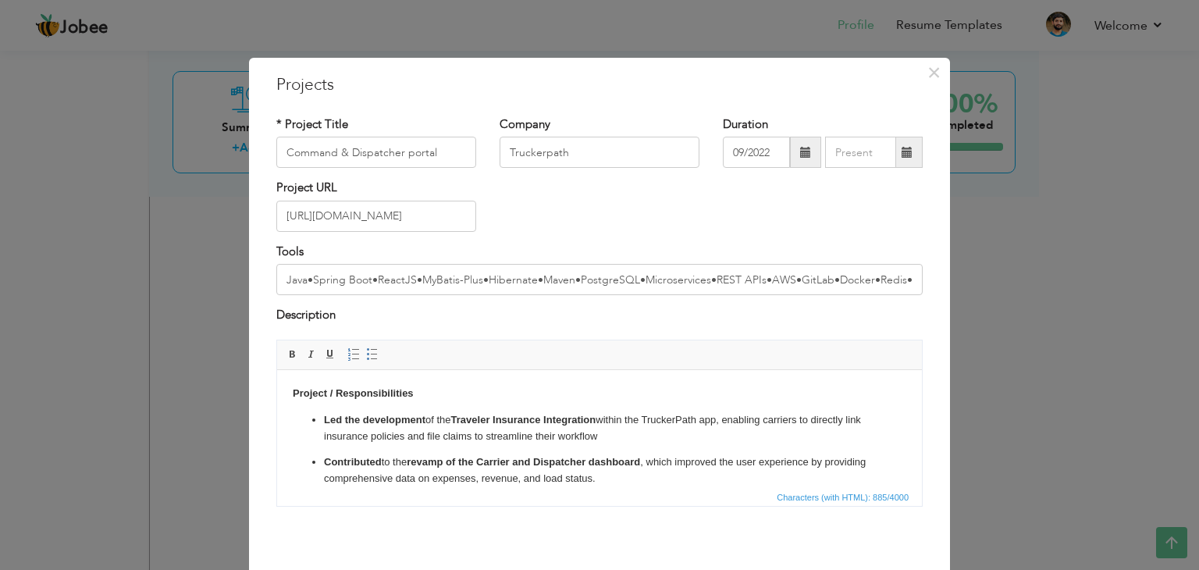
click at [908, 149] on span at bounding box center [907, 152] width 30 height 31
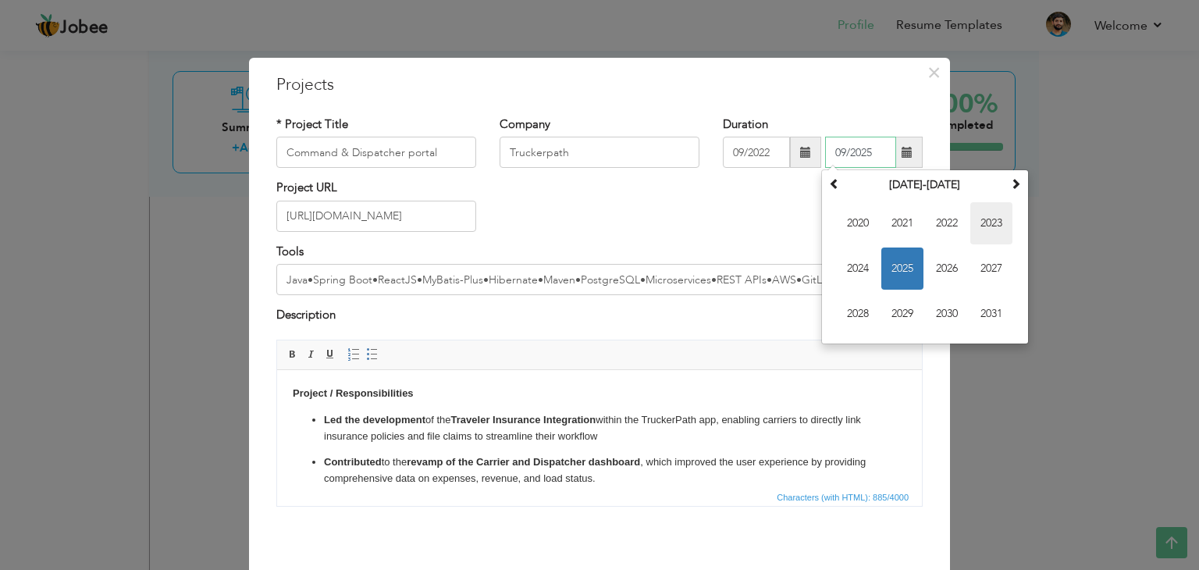
click at [988, 220] on span "2023" at bounding box center [991, 223] width 42 height 42
click at [905, 272] on span "Jun" at bounding box center [902, 268] width 42 height 42
type input "06/2023"
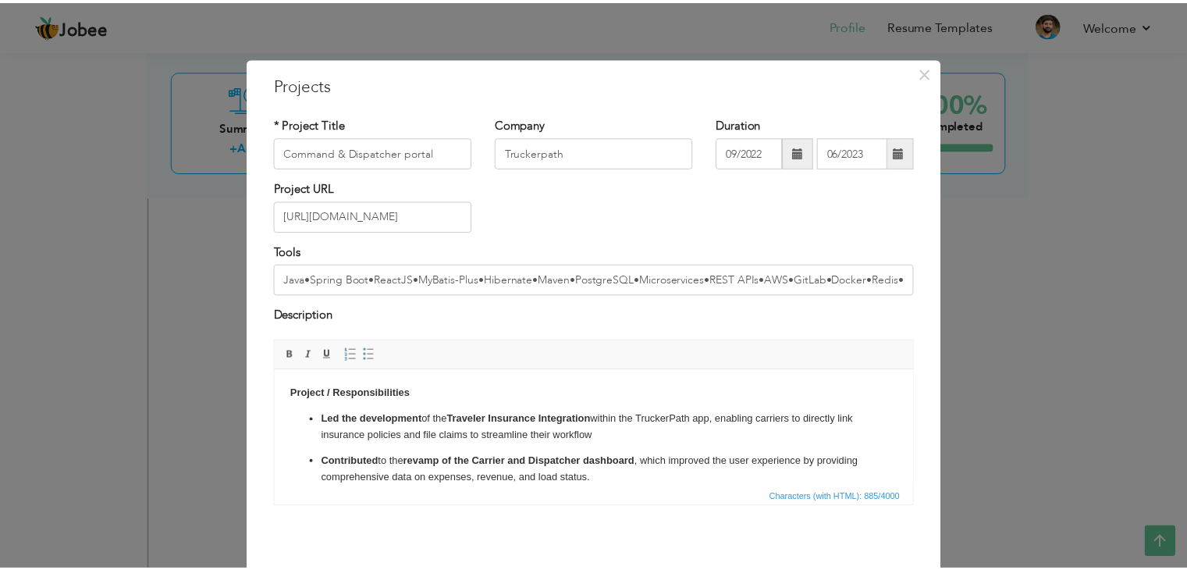
scroll to position [62, 0]
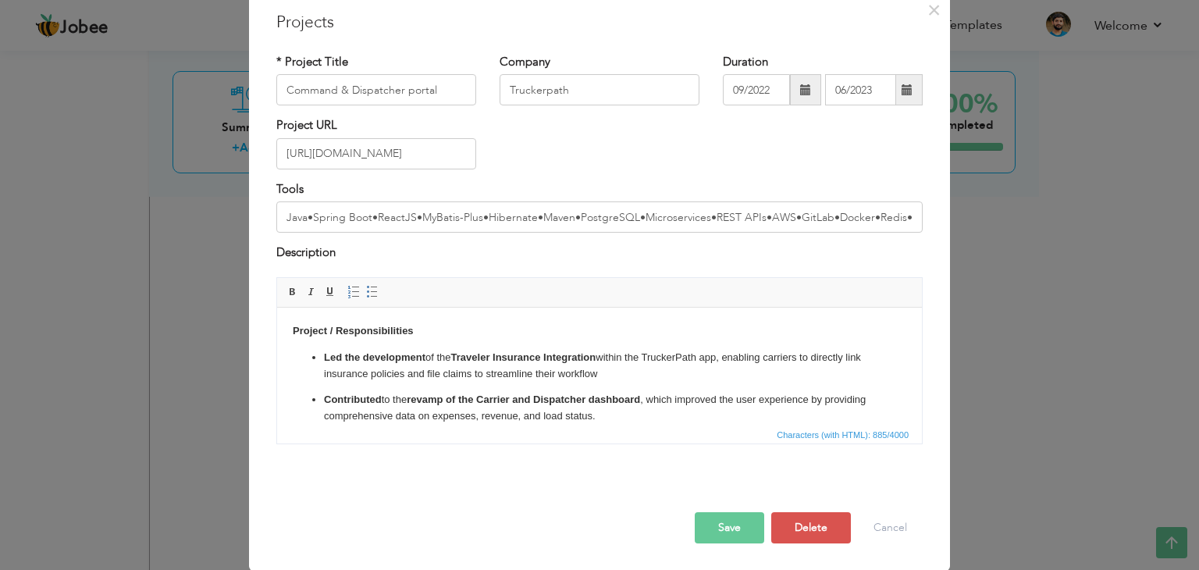
click at [726, 525] on button "Save" at bounding box center [729, 527] width 69 height 31
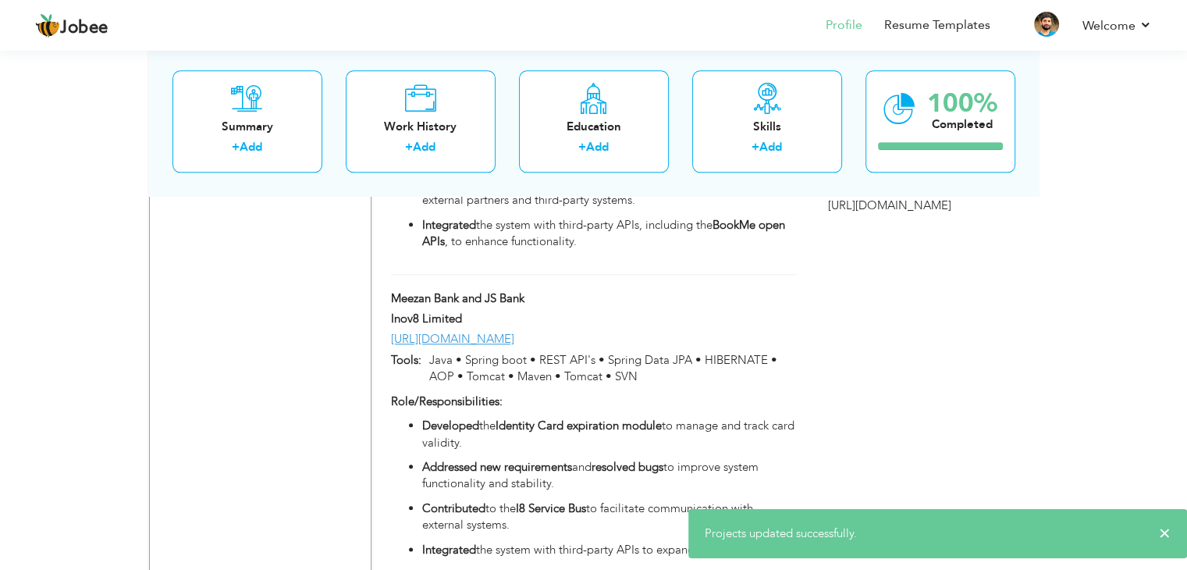
scroll to position [1630, 0]
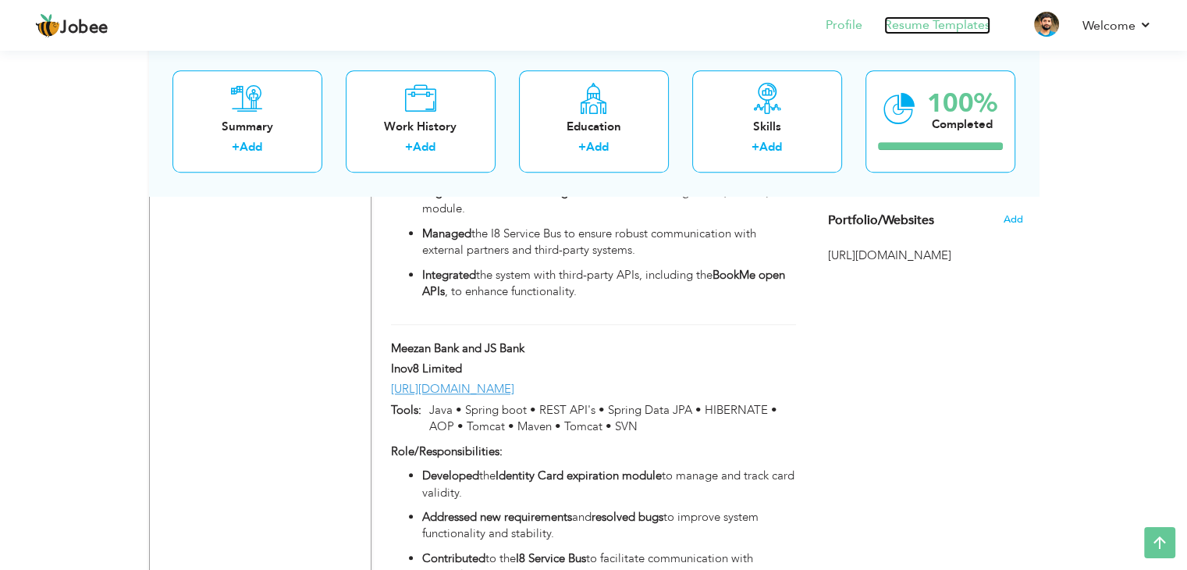
click at [943, 20] on link "Resume Templates" at bounding box center [937, 25] width 106 height 18
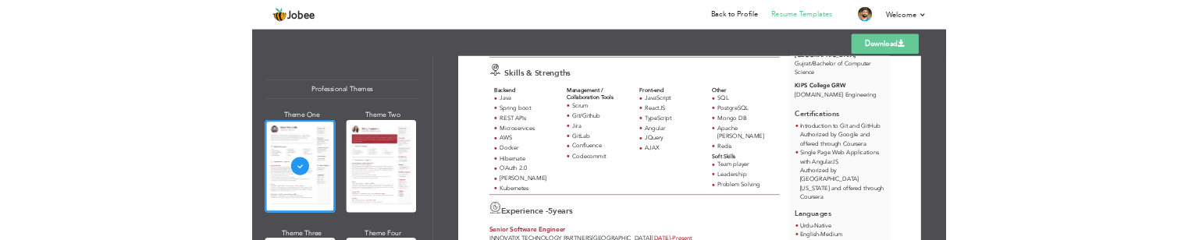
scroll to position [240, 0]
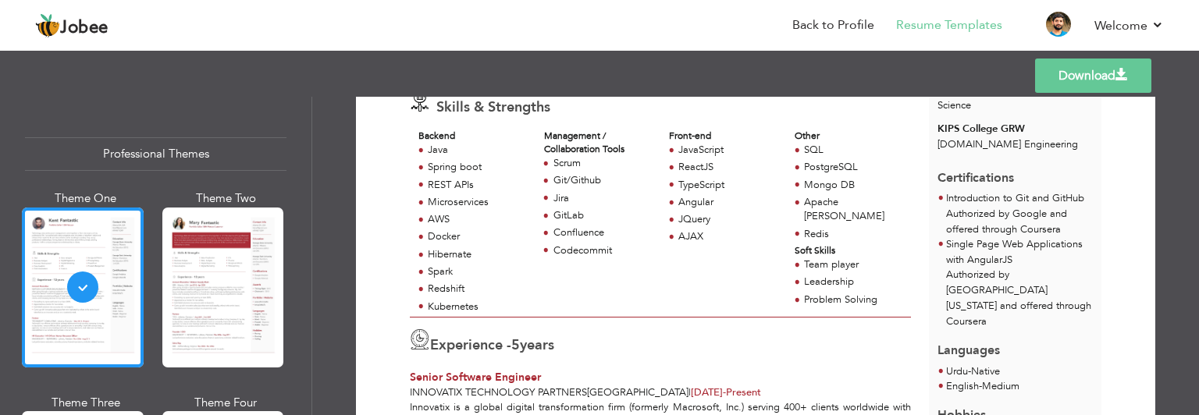
click at [1101, 73] on link "Download" at bounding box center [1093, 76] width 116 height 34
